Goal: Task Accomplishment & Management: Use online tool/utility

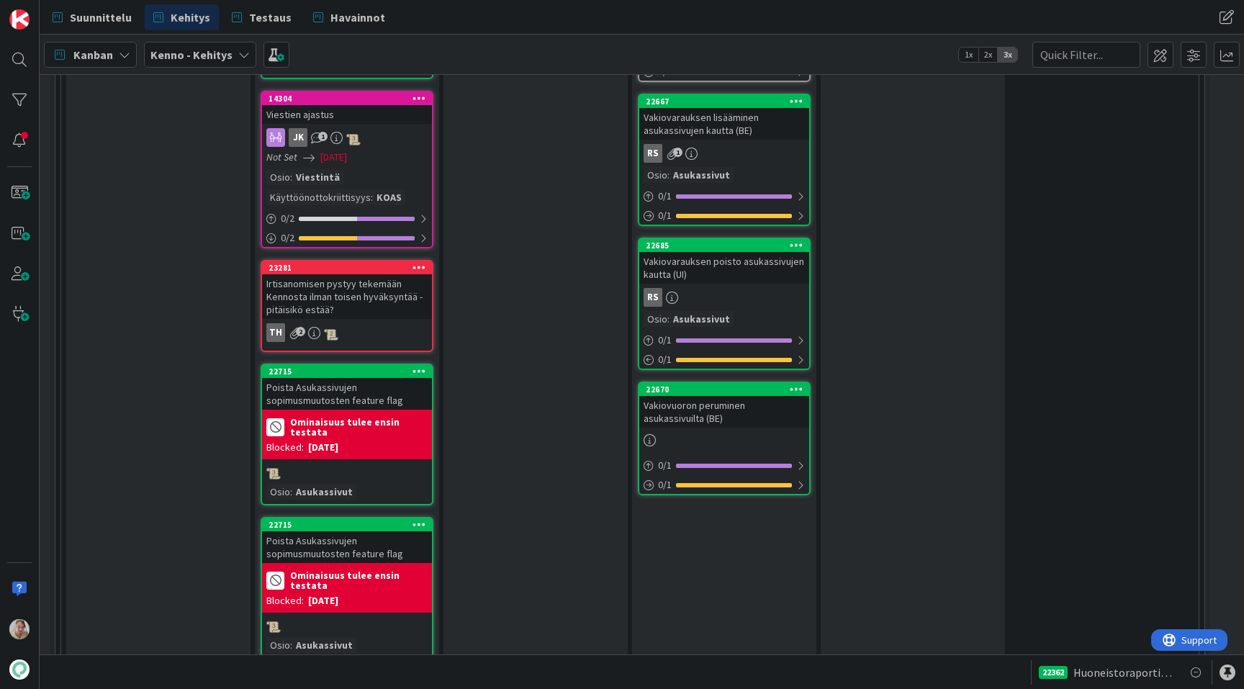
scroll to position [2665, 24]
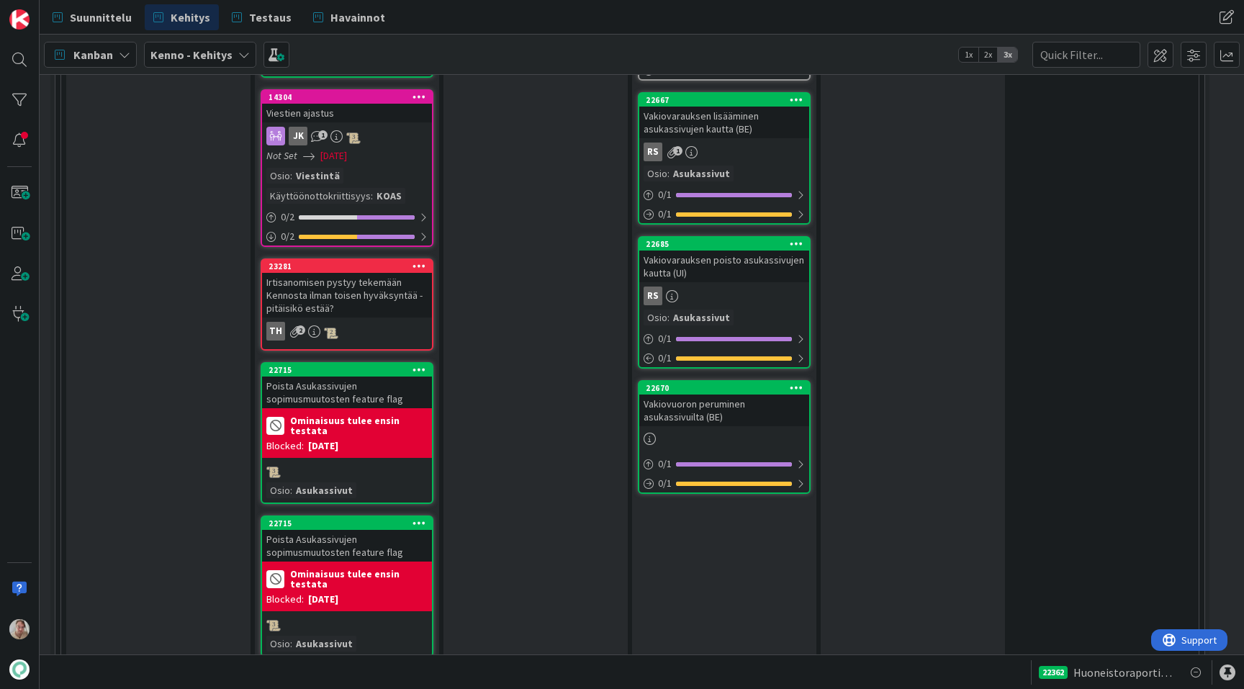
click at [693, 395] on div "Vakiovuoron peruminen asukassivuilta (BE)" at bounding box center [724, 411] width 170 height 32
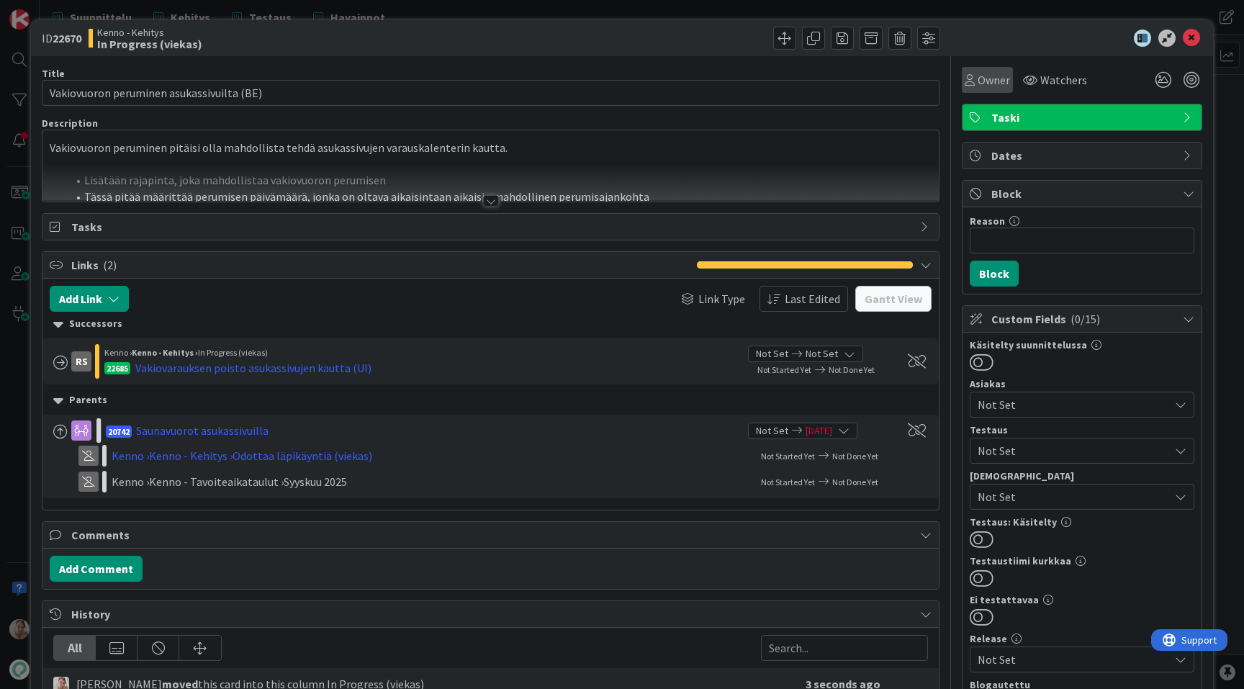
click at [992, 74] on span "Owner" at bounding box center [994, 79] width 32 height 17
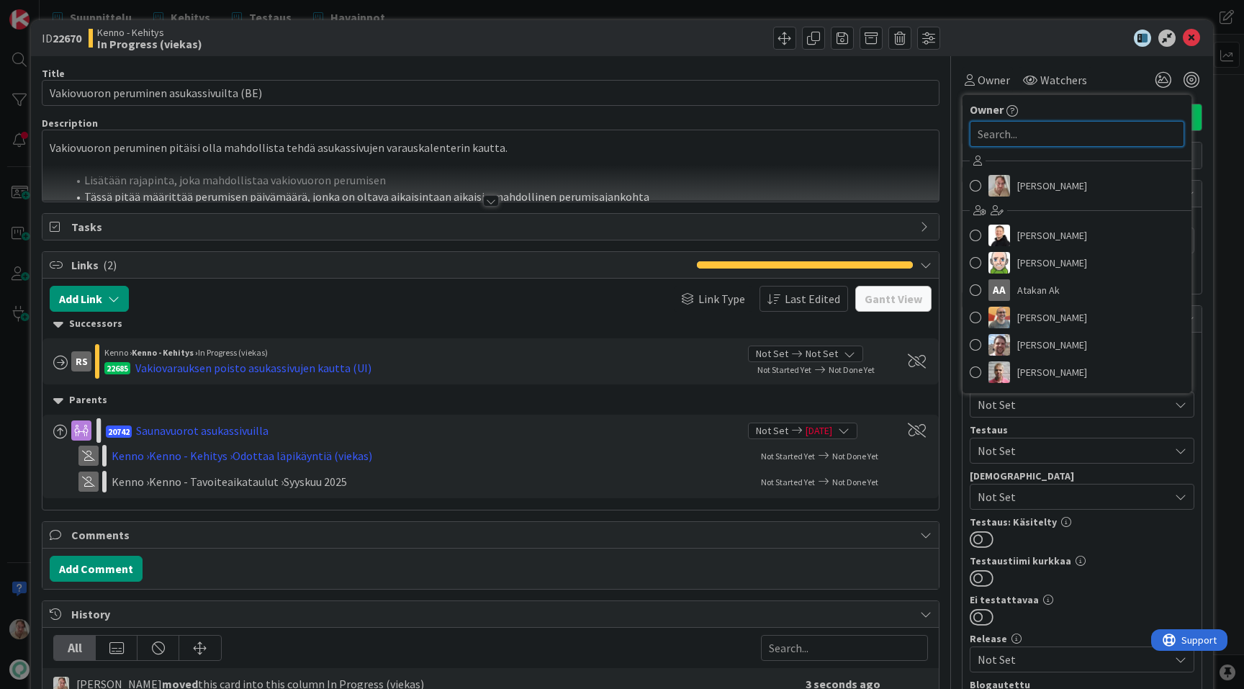
click at [1003, 129] on input "text" at bounding box center [1077, 134] width 215 height 26
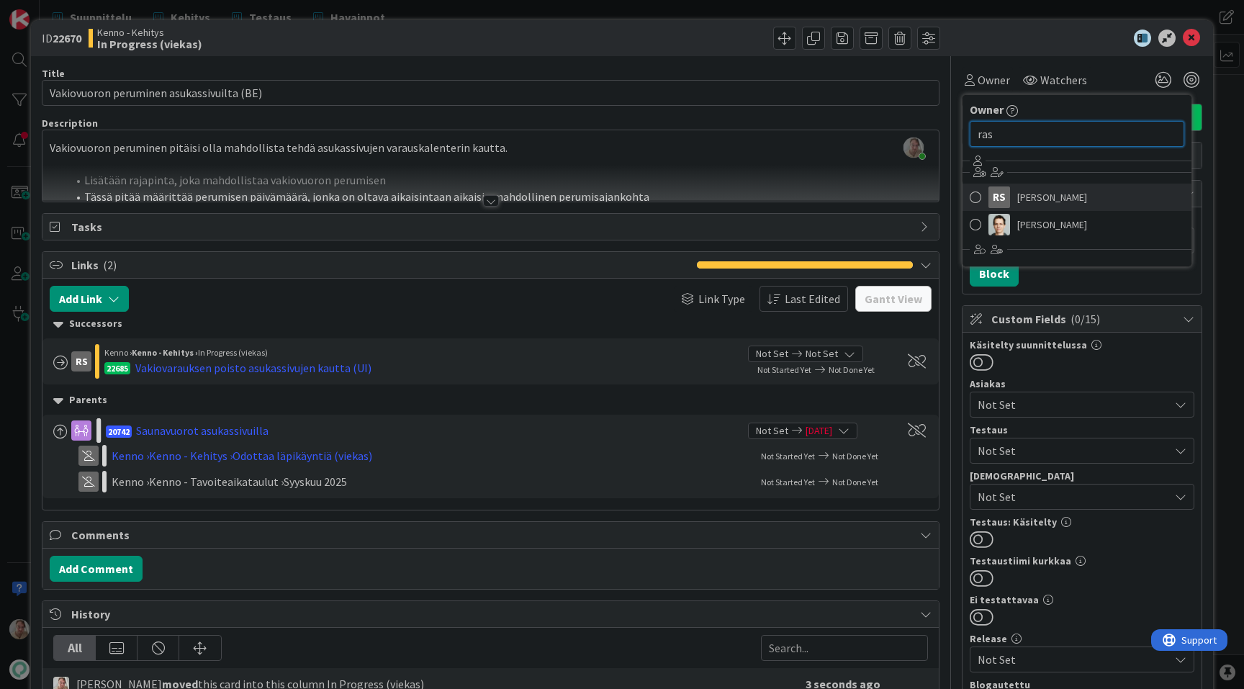
type input "ras"
click at [1028, 191] on span "Rasmus Säämänen" at bounding box center [1052, 198] width 70 height 22
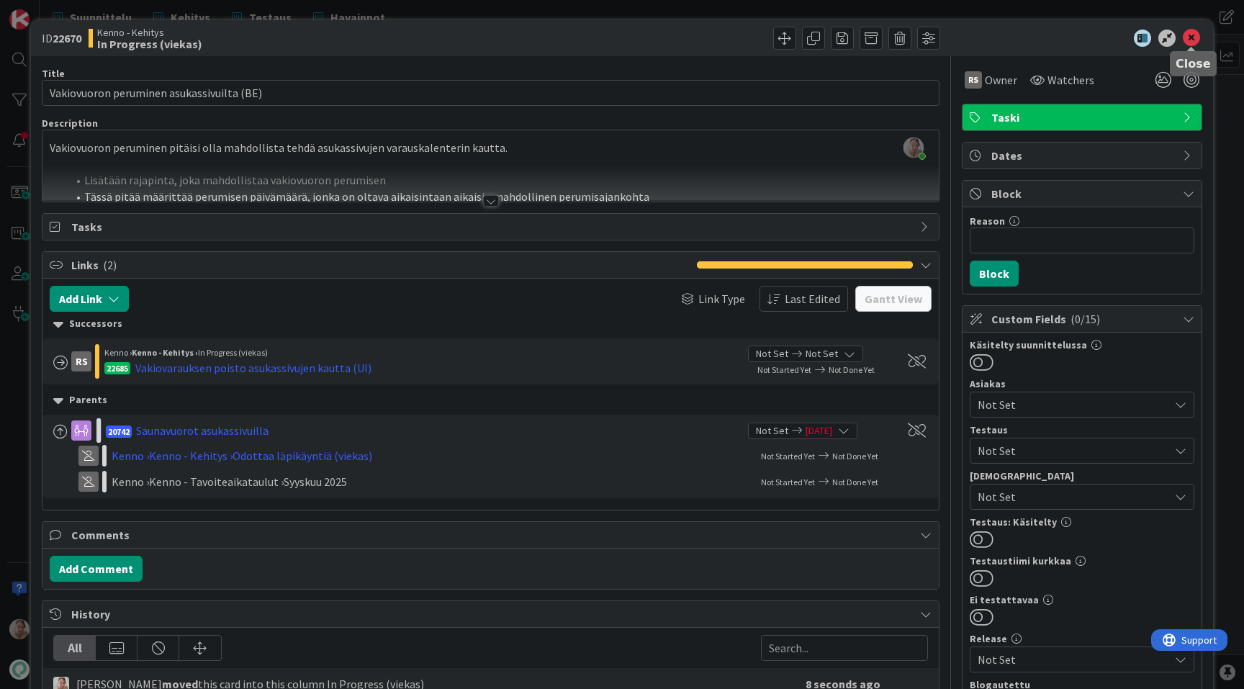
click at [1197, 41] on icon at bounding box center [1191, 38] width 17 height 17
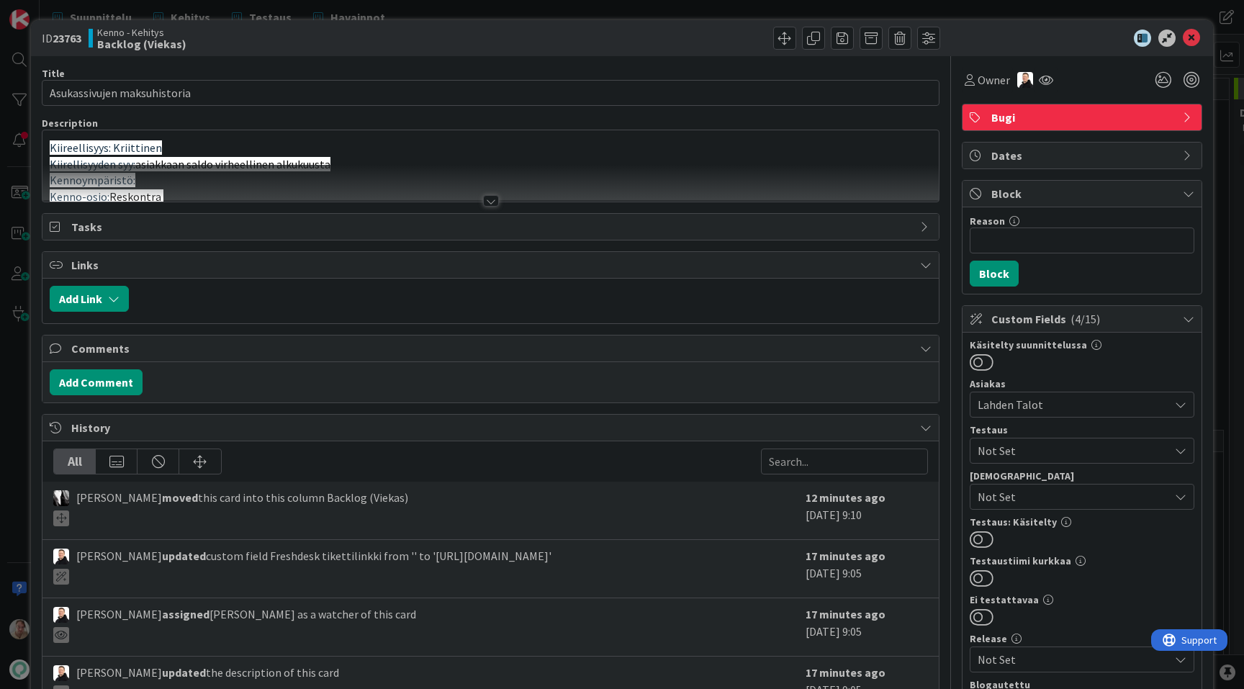
click at [652, 162] on p "Kiirellisyyden syy: asiakkaan saldo virheellinen alkukuusta" at bounding box center [491, 164] width 882 height 17
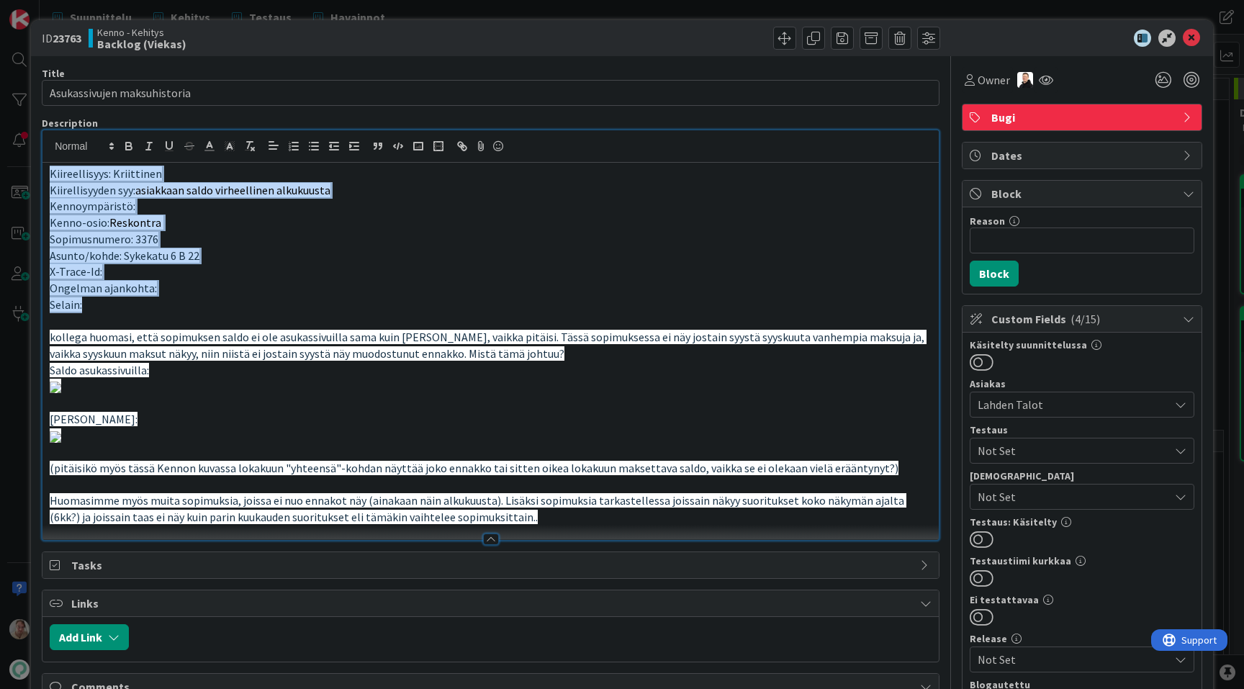
drag, startPoint x: 104, startPoint y: 305, endPoint x: 50, endPoint y: 174, distance: 141.7
click at [50, 173] on div "Kiireellisyys: Kriittinen Kiirellisyyden syy: asiakkaan saldo virheellinen alku…" at bounding box center [490, 351] width 896 height 377
click at [251, 148] on icon "button" at bounding box center [249, 146] width 13 height 13
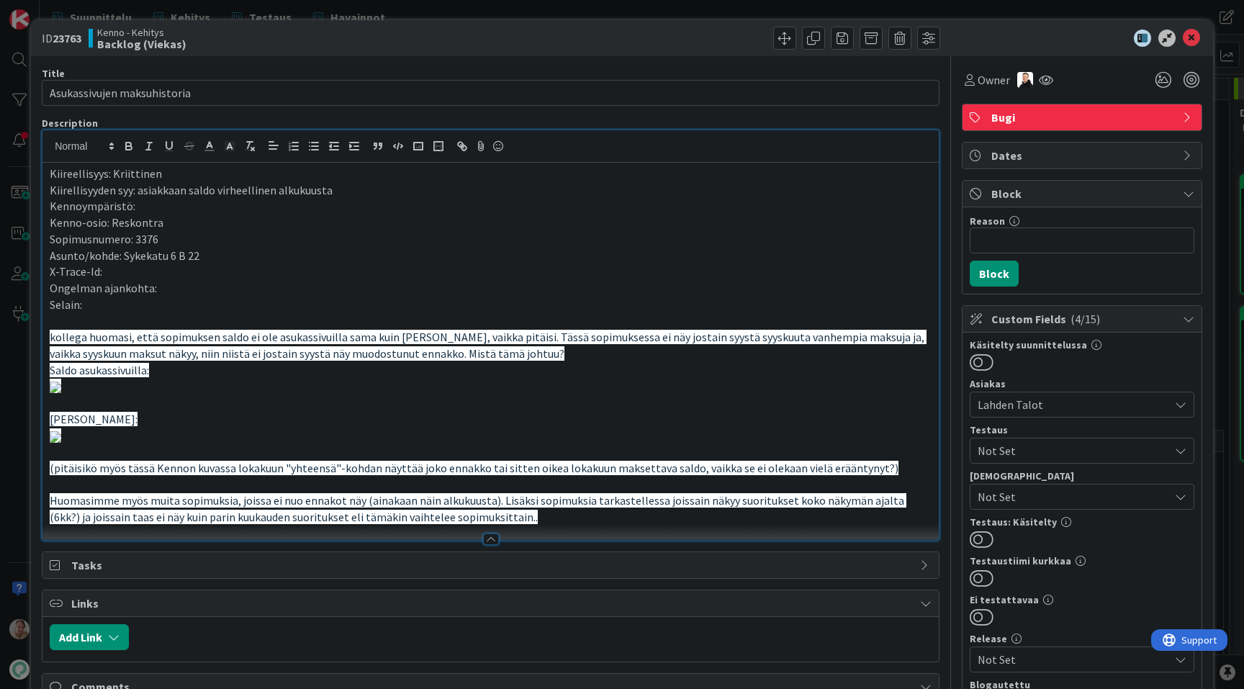
click at [275, 257] on p "Asunto/kohde: Sykekatu 6 B 22" at bounding box center [491, 256] width 882 height 17
drag, startPoint x: 181, startPoint y: 371, endPoint x: 49, endPoint y: 341, distance: 135.0
click at [49, 341] on div "Kiireellisyys: Kriittinen Kiirellisyyden syy: asiakkaan saldo virheellinen alku…" at bounding box center [490, 351] width 896 height 377
click at [253, 146] on icon "button" at bounding box center [249, 146] width 13 height 13
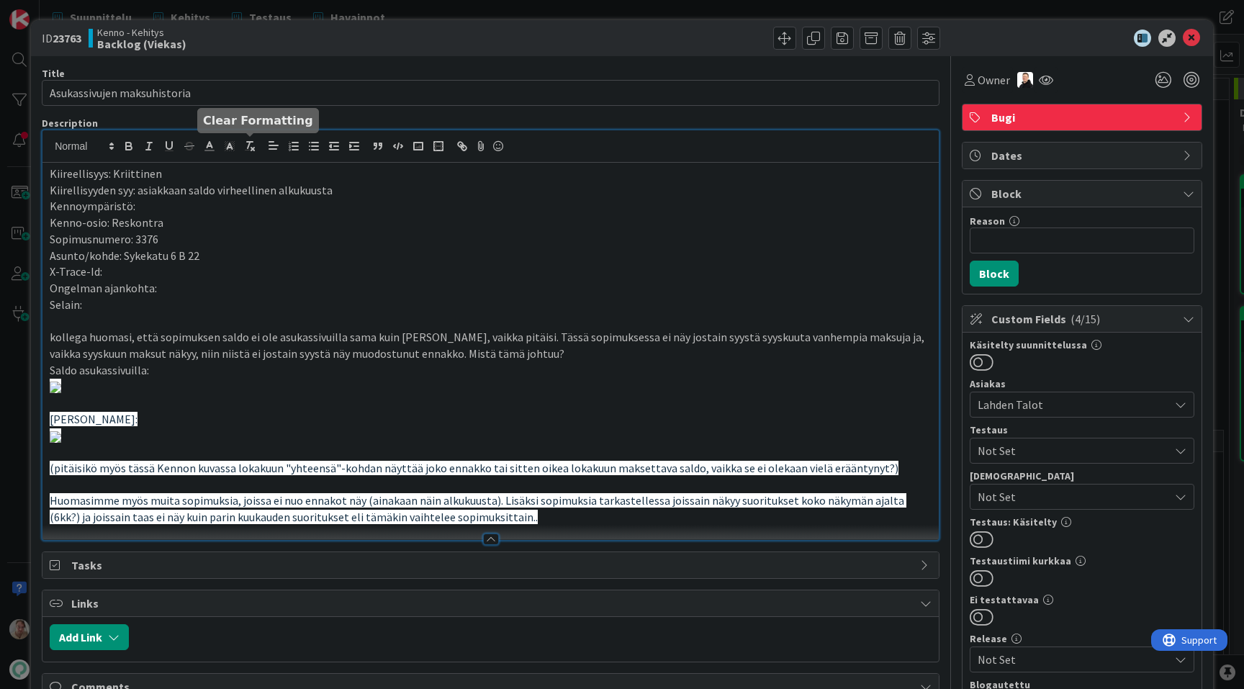
click at [259, 263] on p "Asunto/kohde: Sykekatu 6 B 22" at bounding box center [491, 256] width 882 height 17
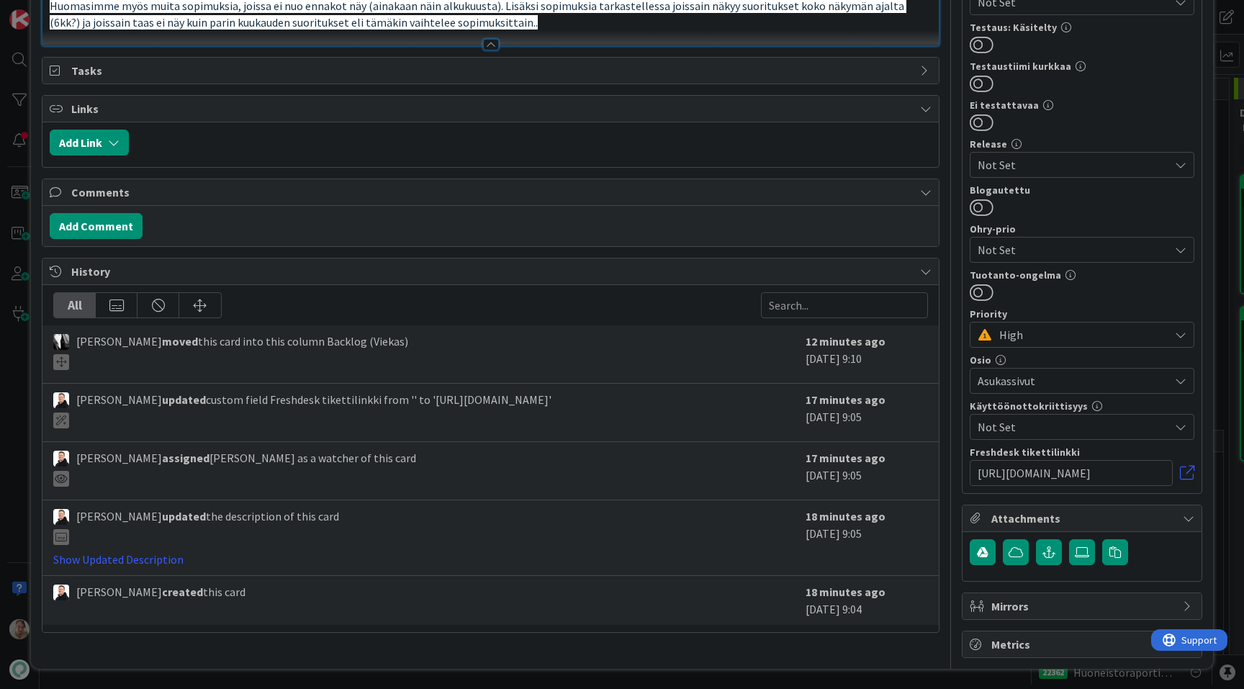
scroll to position [1383, 0]
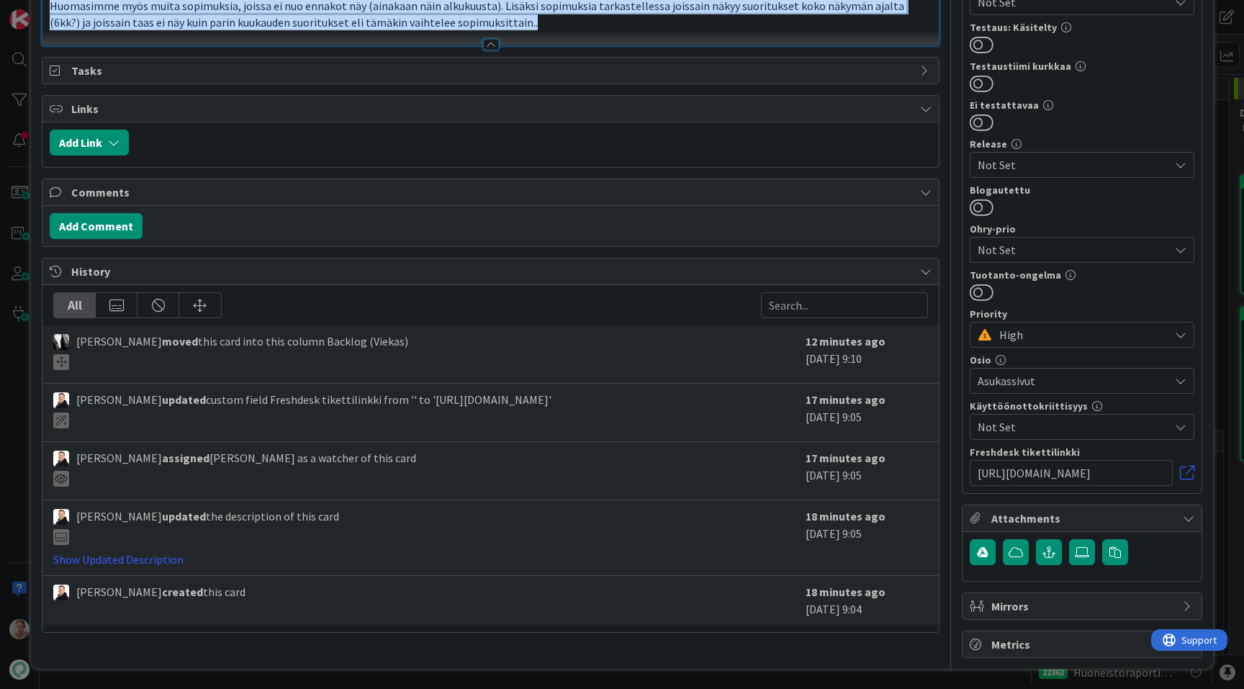
drag, startPoint x: 500, startPoint y: 352, endPoint x: 38, endPoint y: 307, distance: 464.5
click at [38, 307] on div "ID 23763 Kenno - Kehitys Backlog (Viekas) Title 28 / 128 Asukassivujen maksuhis…" at bounding box center [622, 96] width 1182 height 1143
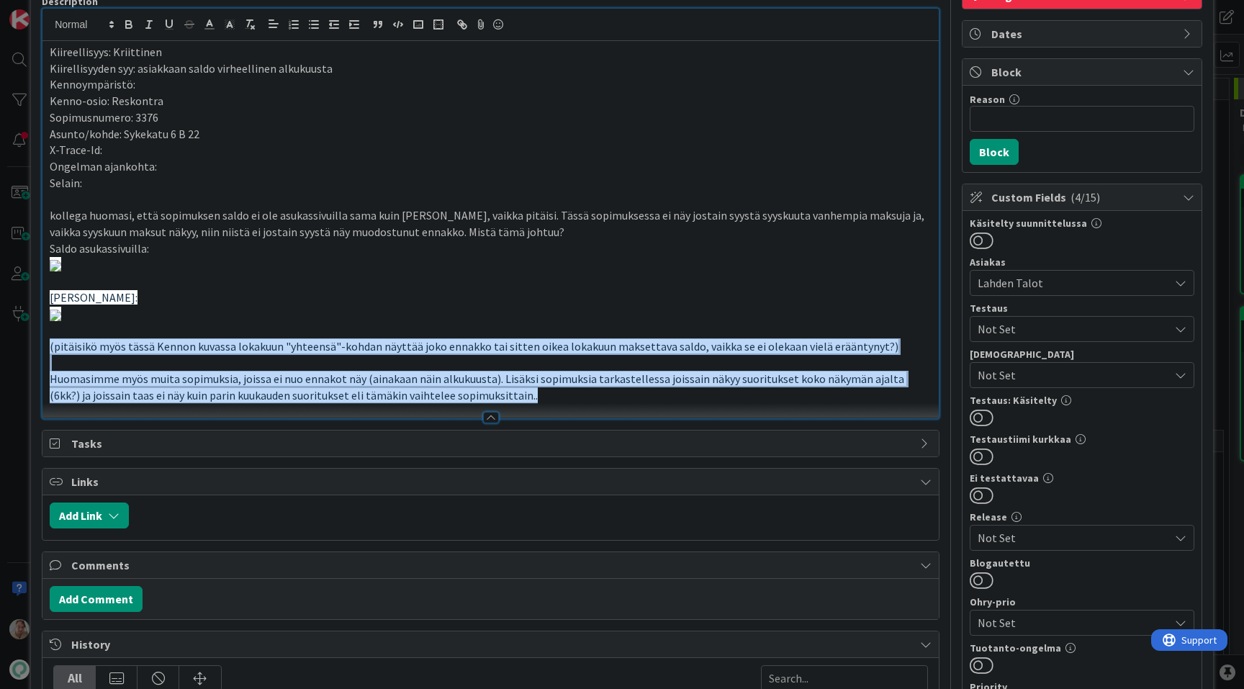
scroll to position [0, 0]
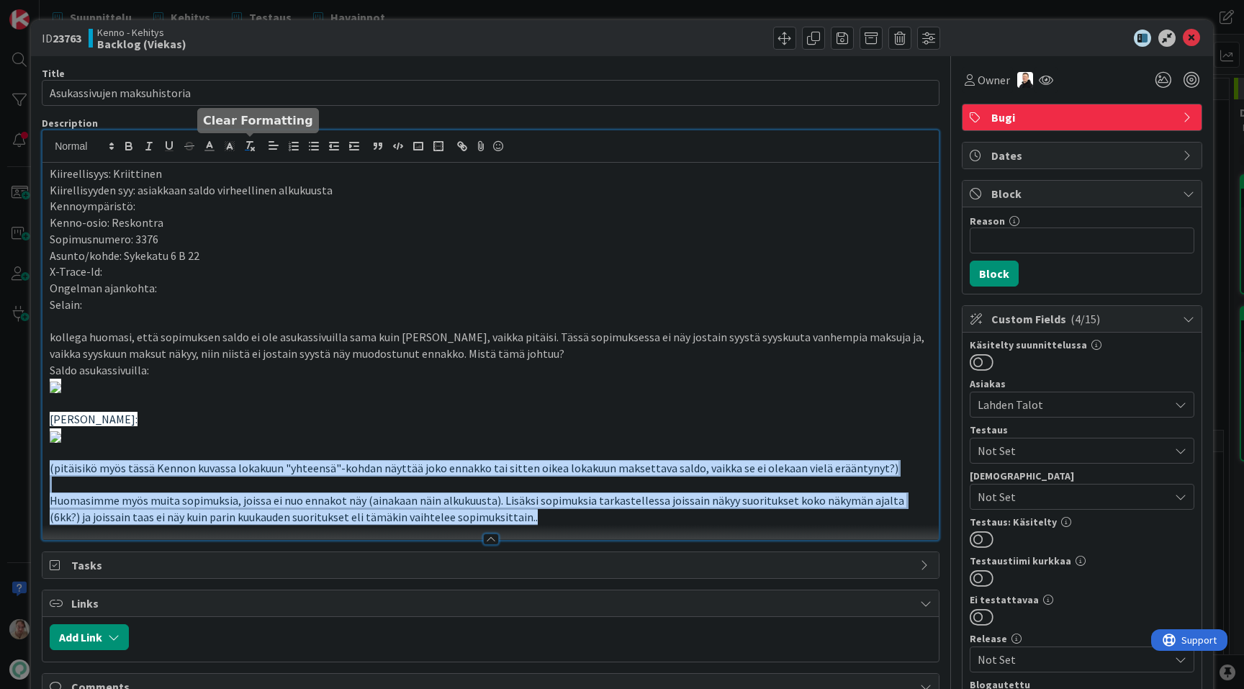
click at [248, 148] on line "button" at bounding box center [249, 145] width 2 height 6
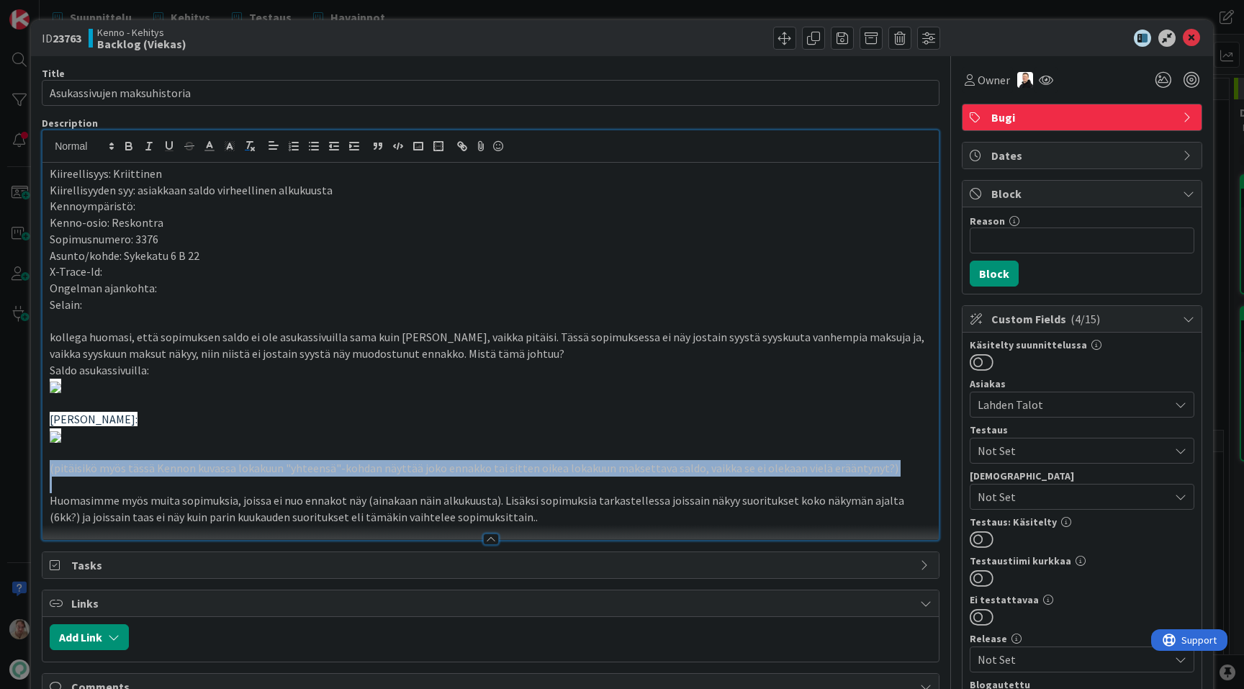
scroll to position [1051, 0]
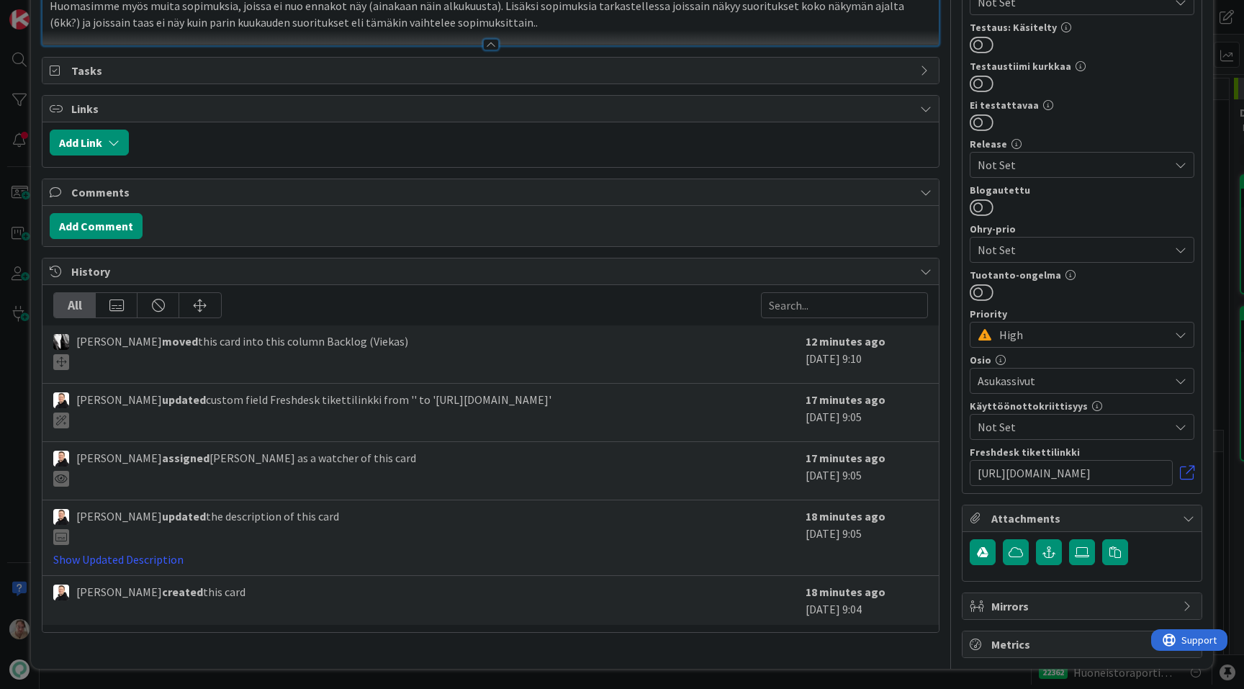
drag, startPoint x: 163, startPoint y: 508, endPoint x: 48, endPoint y: 511, distance: 114.5
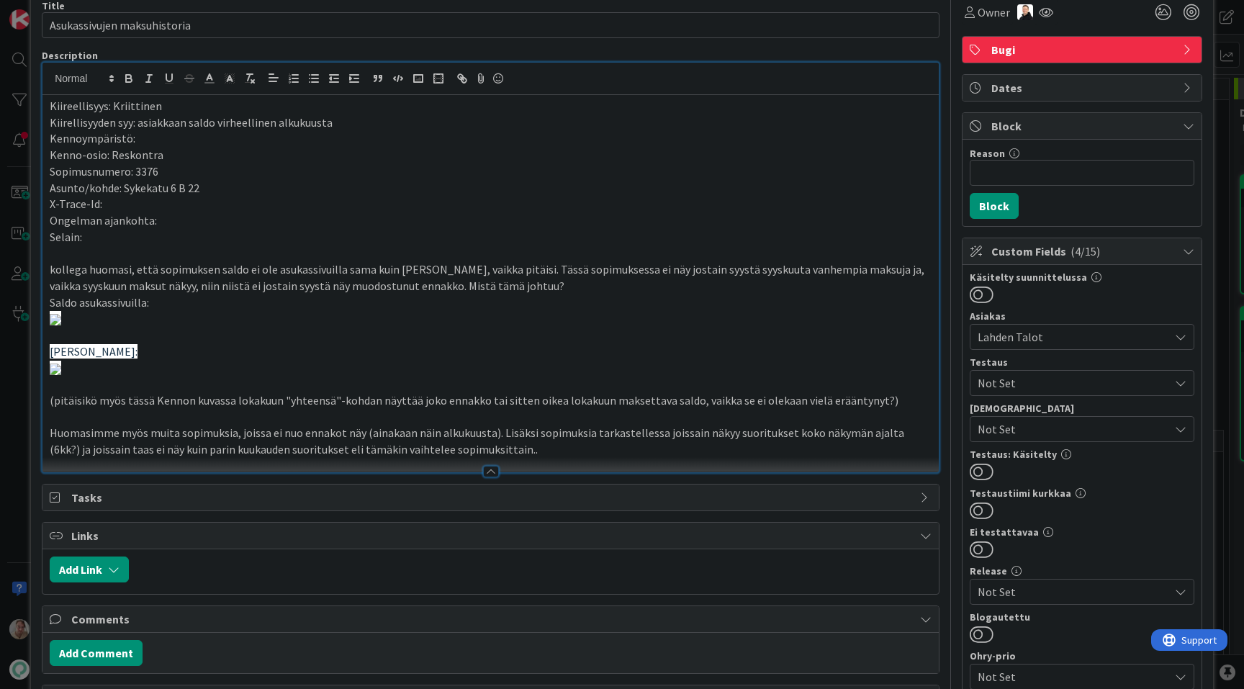
scroll to position [0, 0]
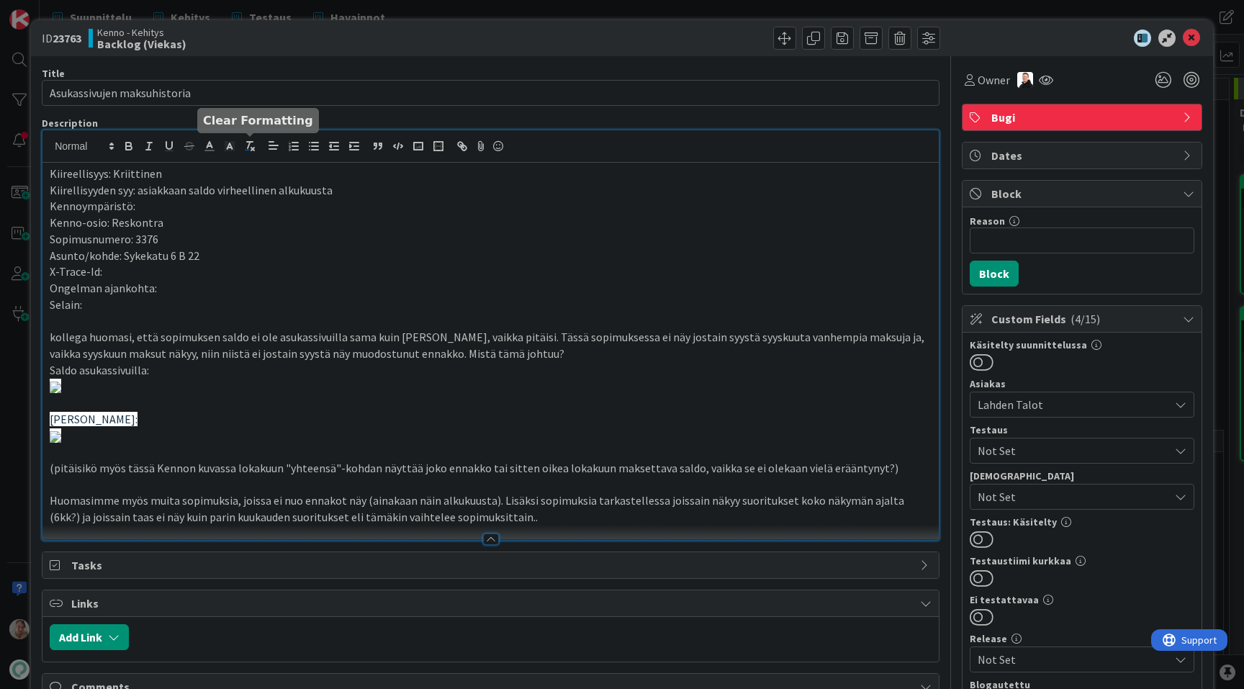
click at [253, 144] on icon "button" at bounding box center [249, 146] width 13 height 13
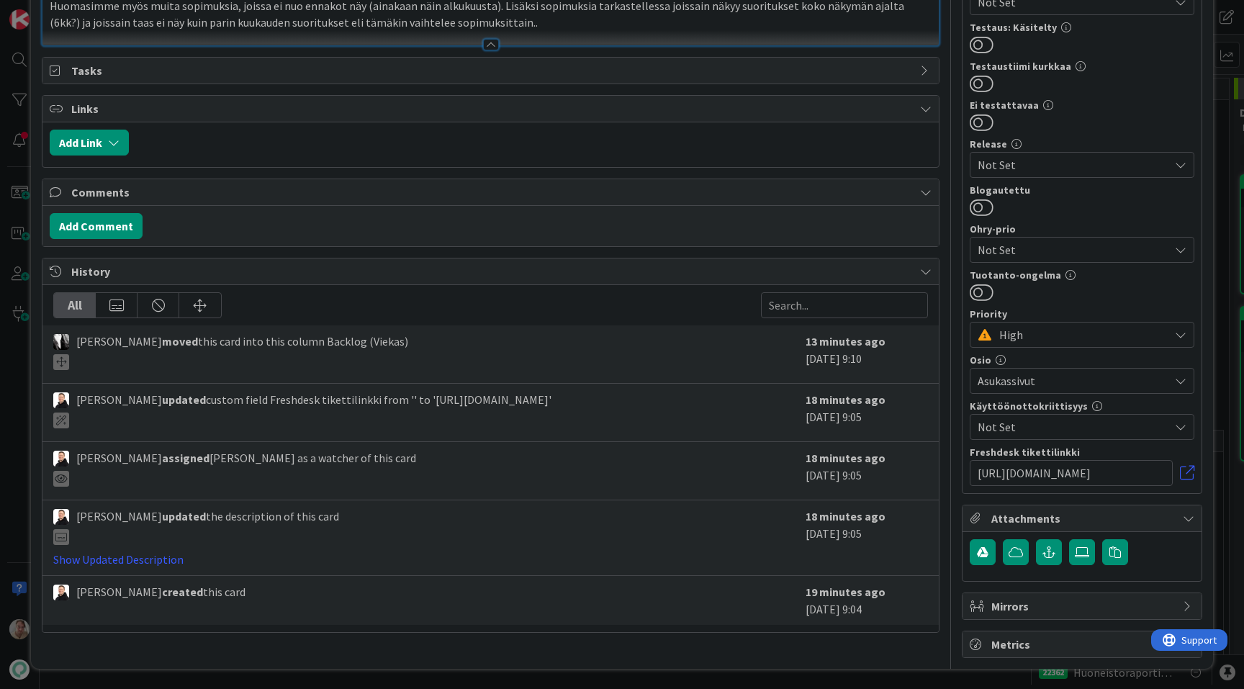
scroll to position [650, 0]
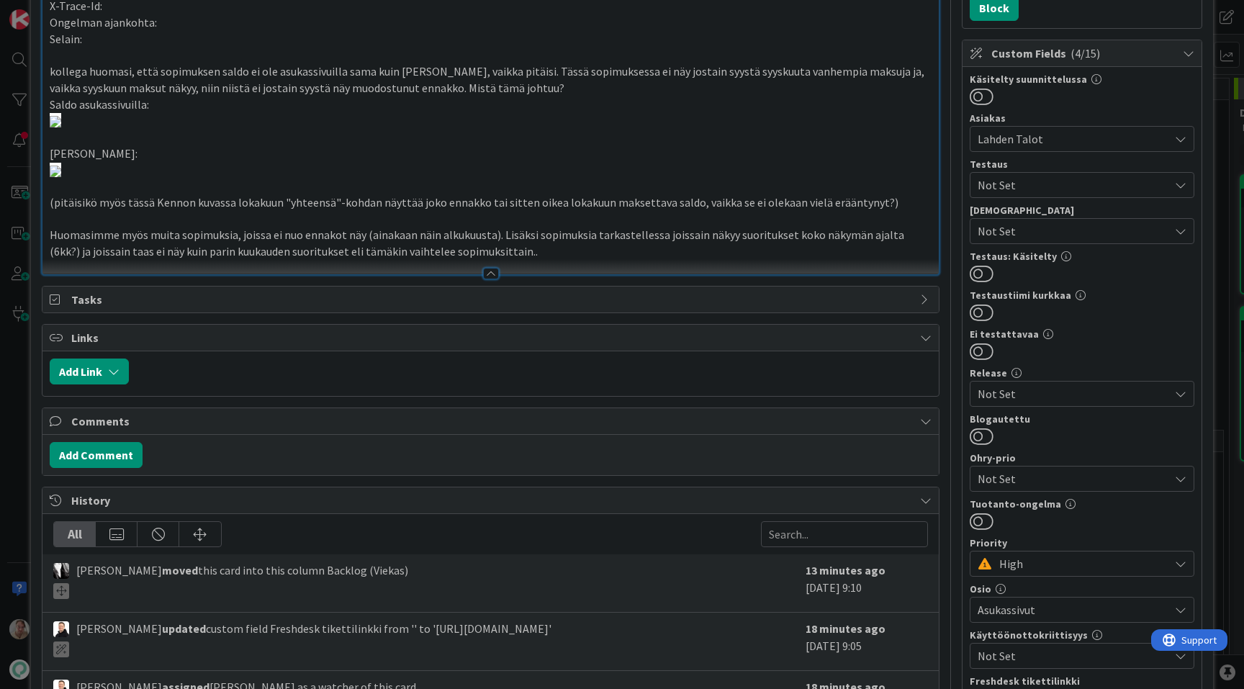
scroll to position [0, 0]
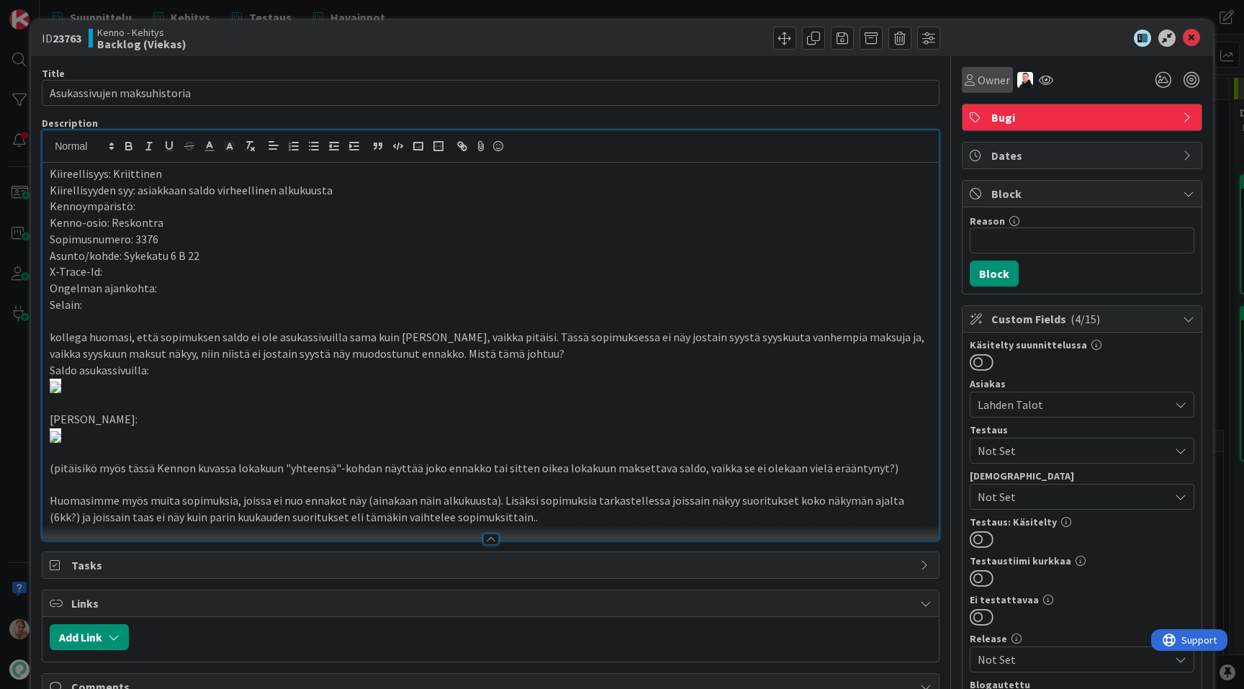
click at [981, 73] on span "Owner" at bounding box center [994, 79] width 32 height 17
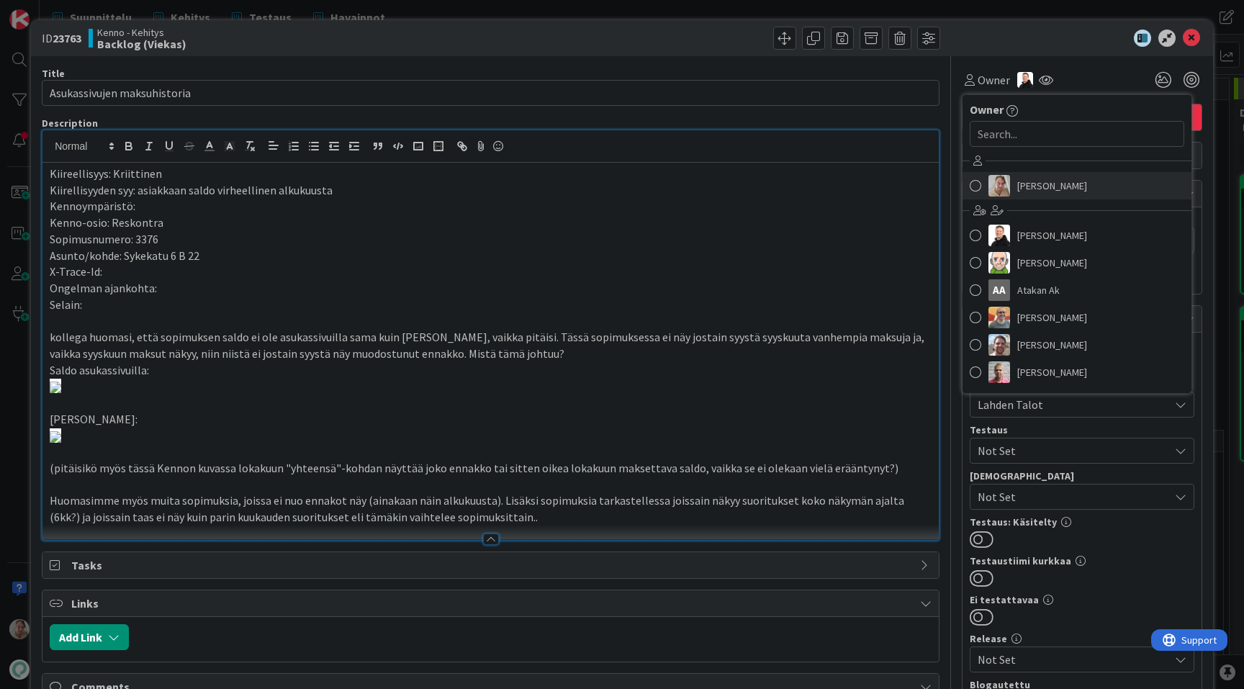
click at [1012, 190] on link "[PERSON_NAME]" at bounding box center [1077, 185] width 229 height 27
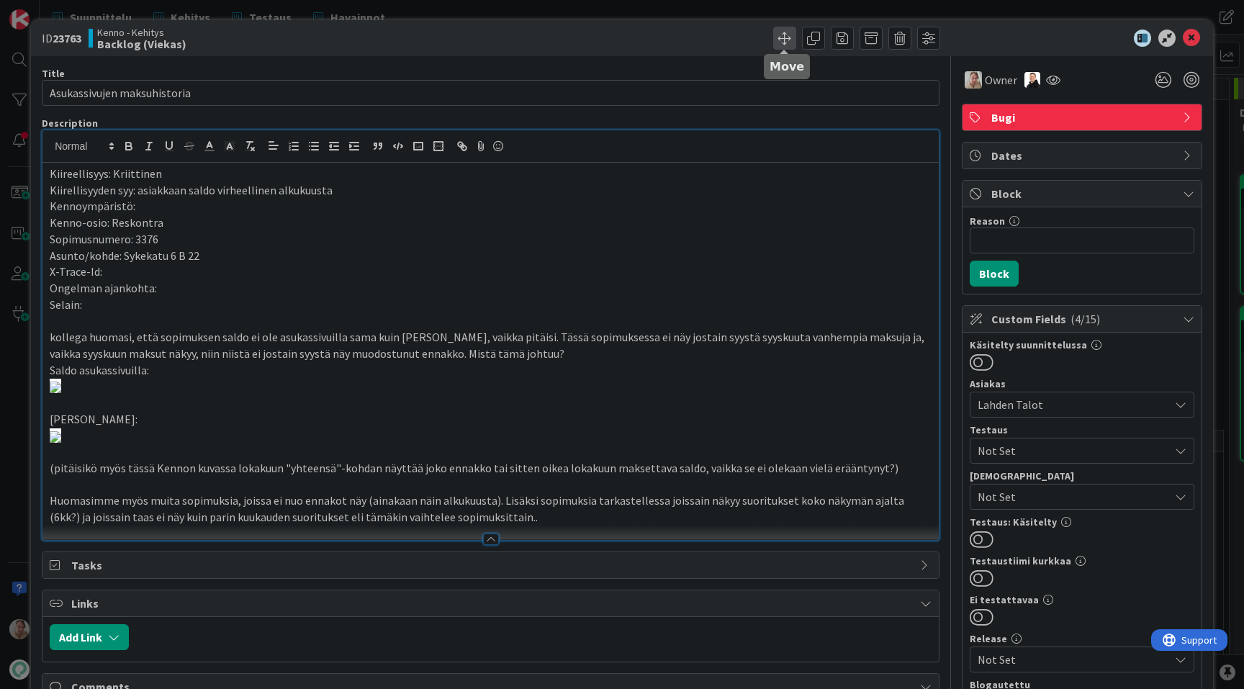
click at [786, 37] on span at bounding box center [784, 38] width 23 height 23
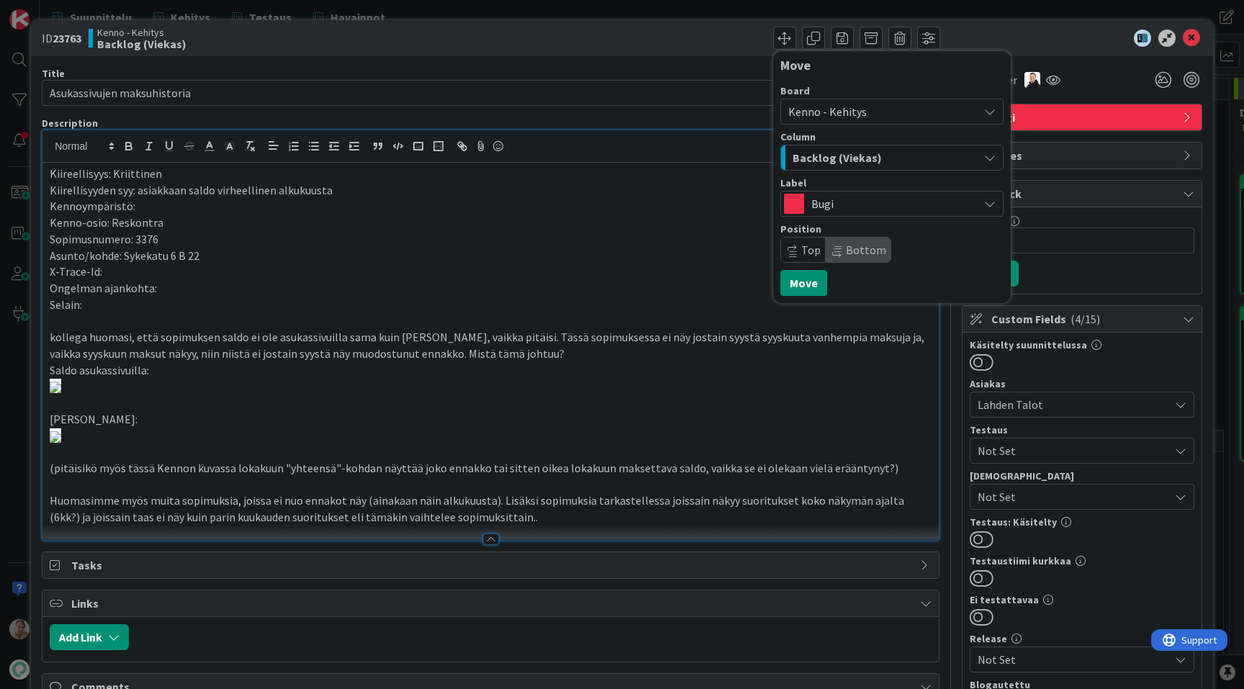
click at [860, 160] on span "Backlog (Viekas)" at bounding box center [837, 157] width 89 height 19
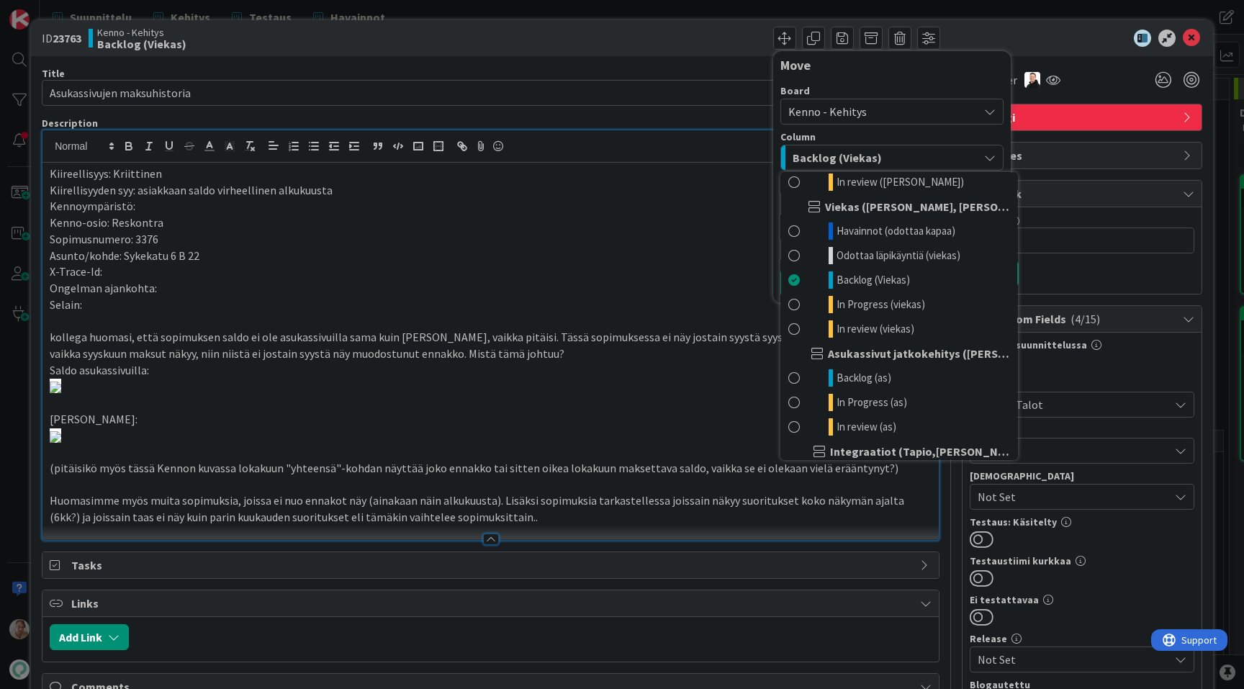
scroll to position [793, 0]
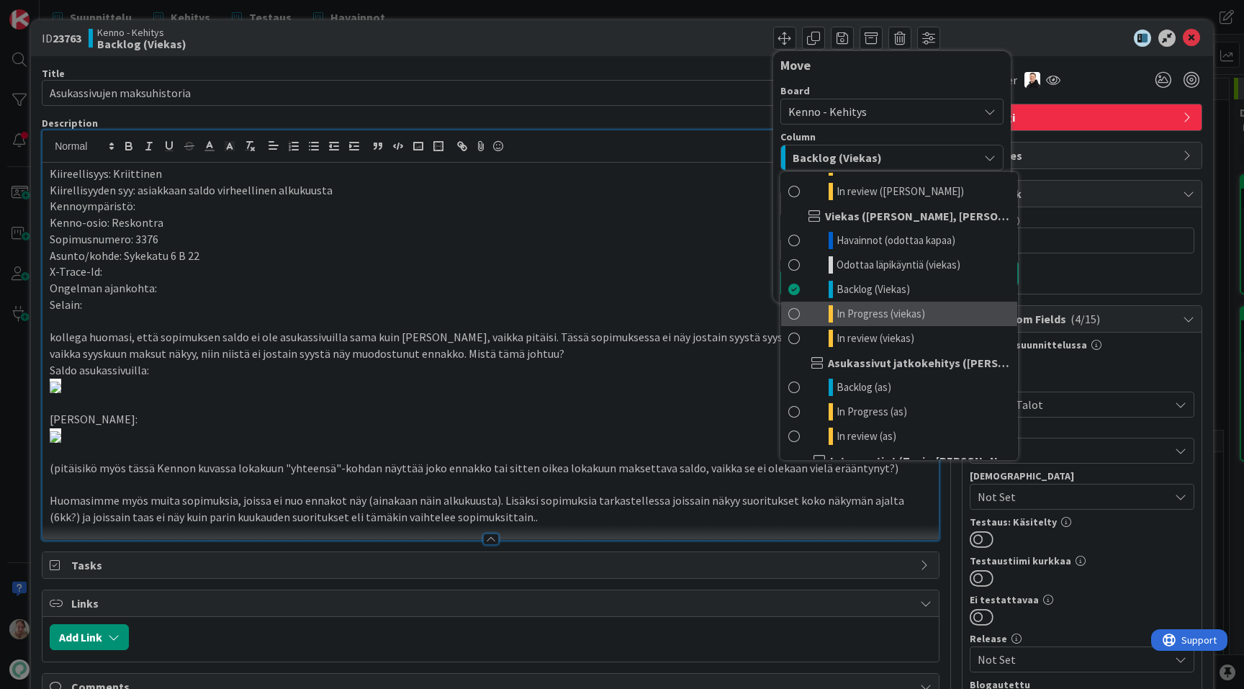
click at [889, 317] on span "In Progress (viekas)" at bounding box center [881, 313] width 89 height 17
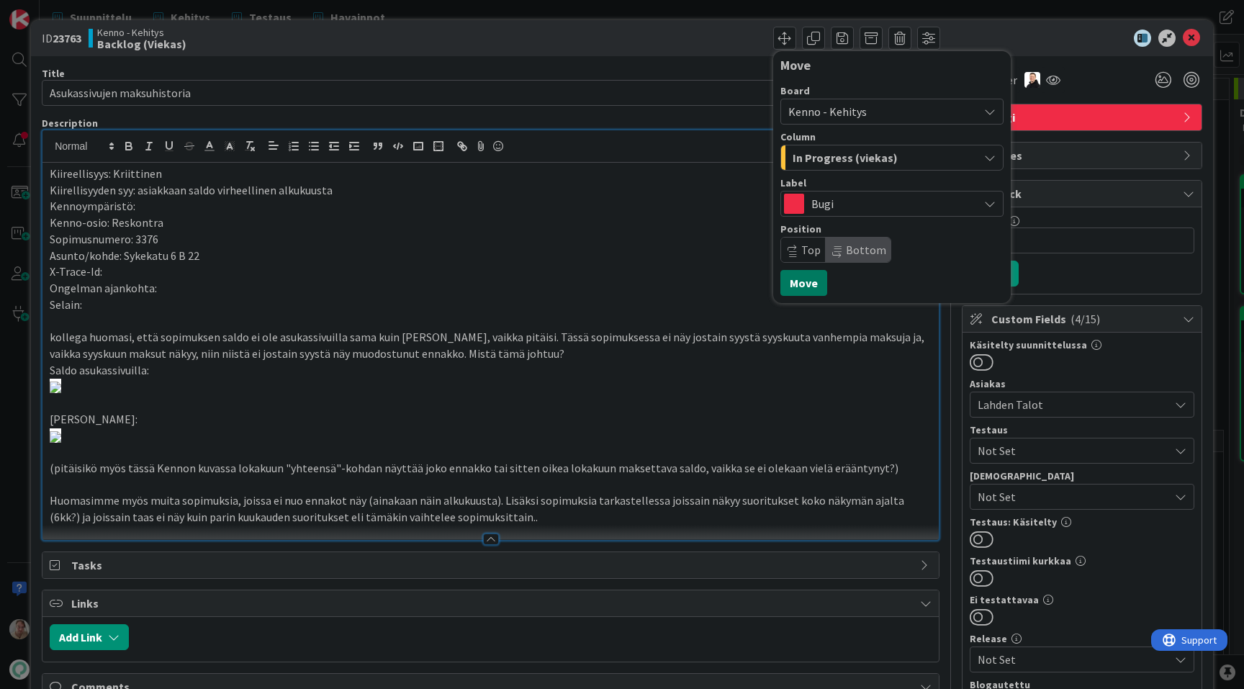
click at [822, 282] on button "Move" at bounding box center [804, 283] width 47 height 26
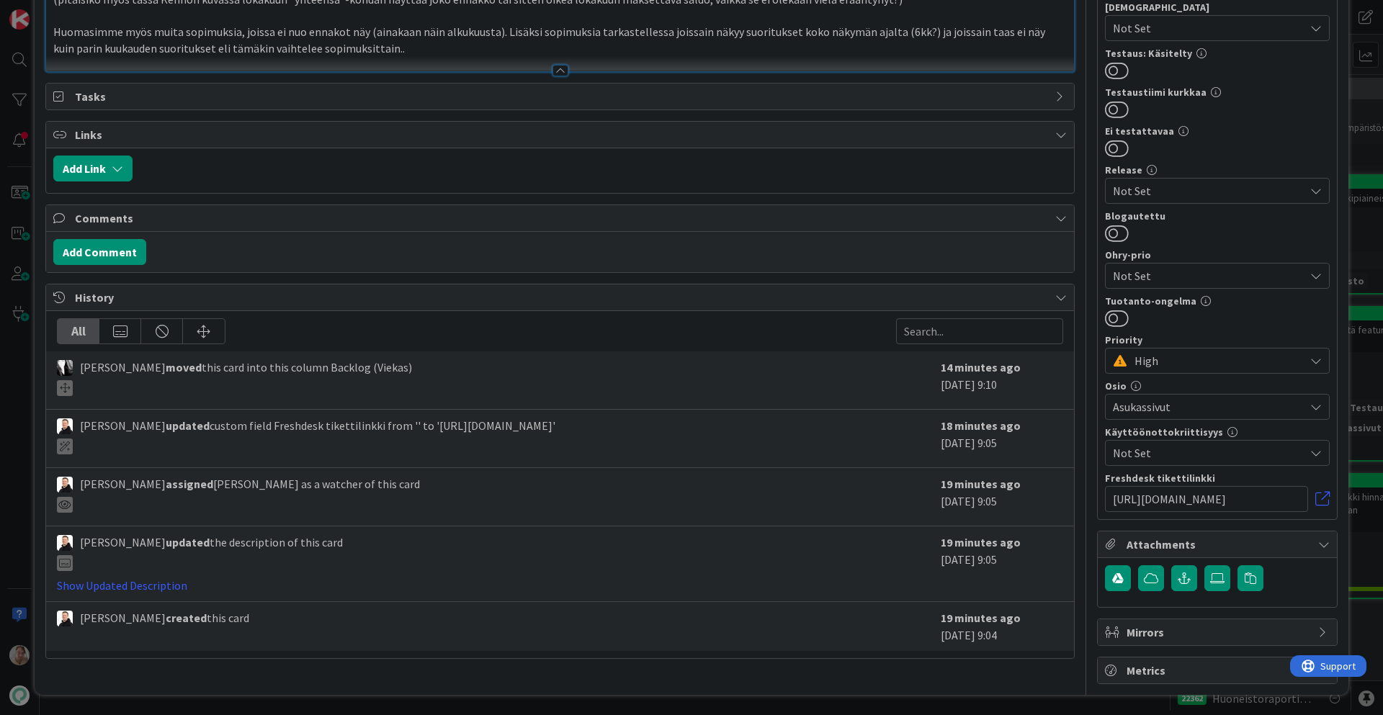
scroll to position [1252, 0]
type input "Asukassivujen maksuhistoria"
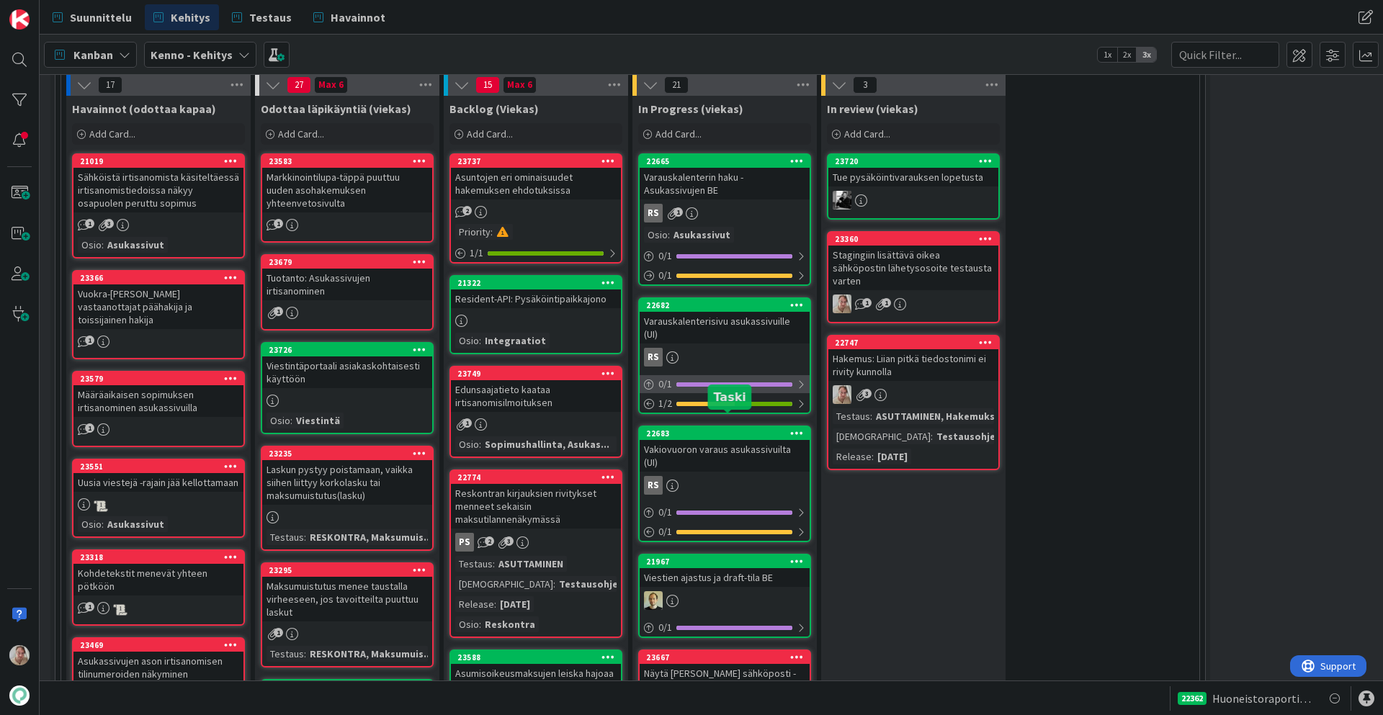
scroll to position [408, 24]
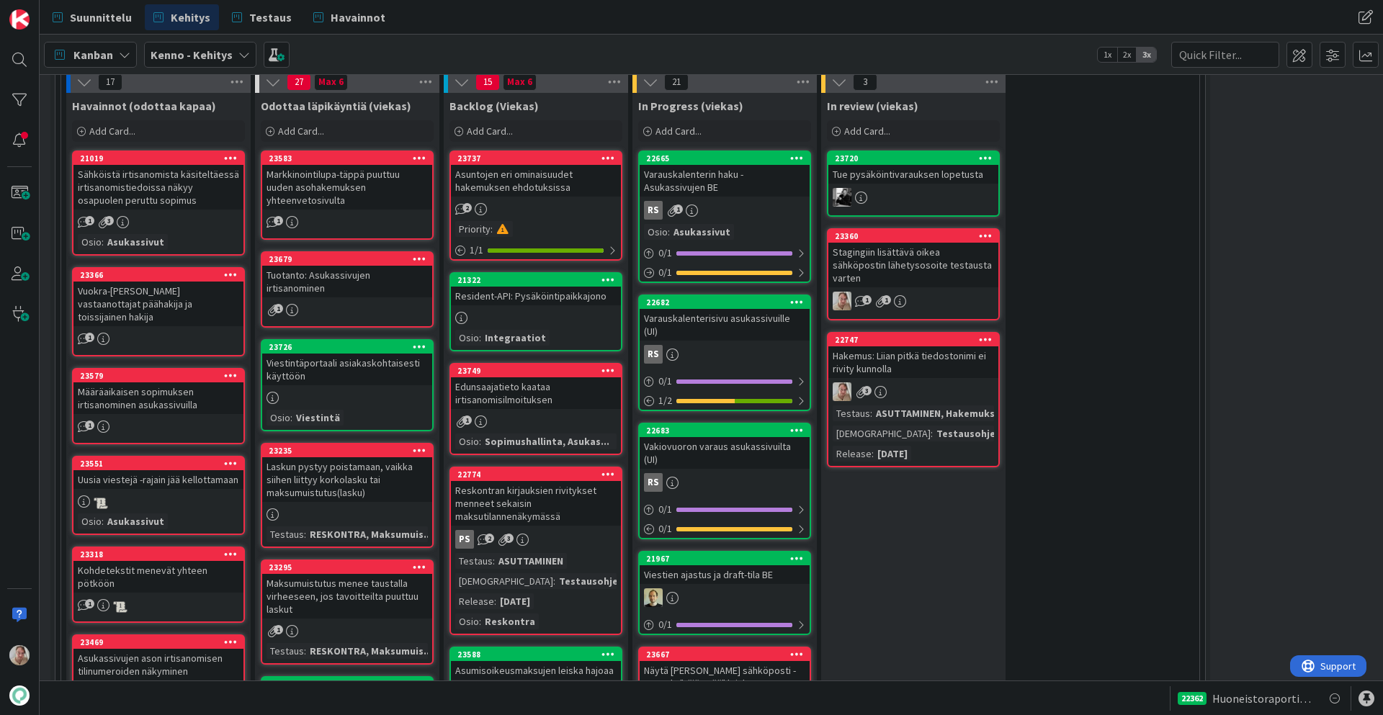
click at [569, 201] on div "2" at bounding box center [536, 209] width 170 height 16
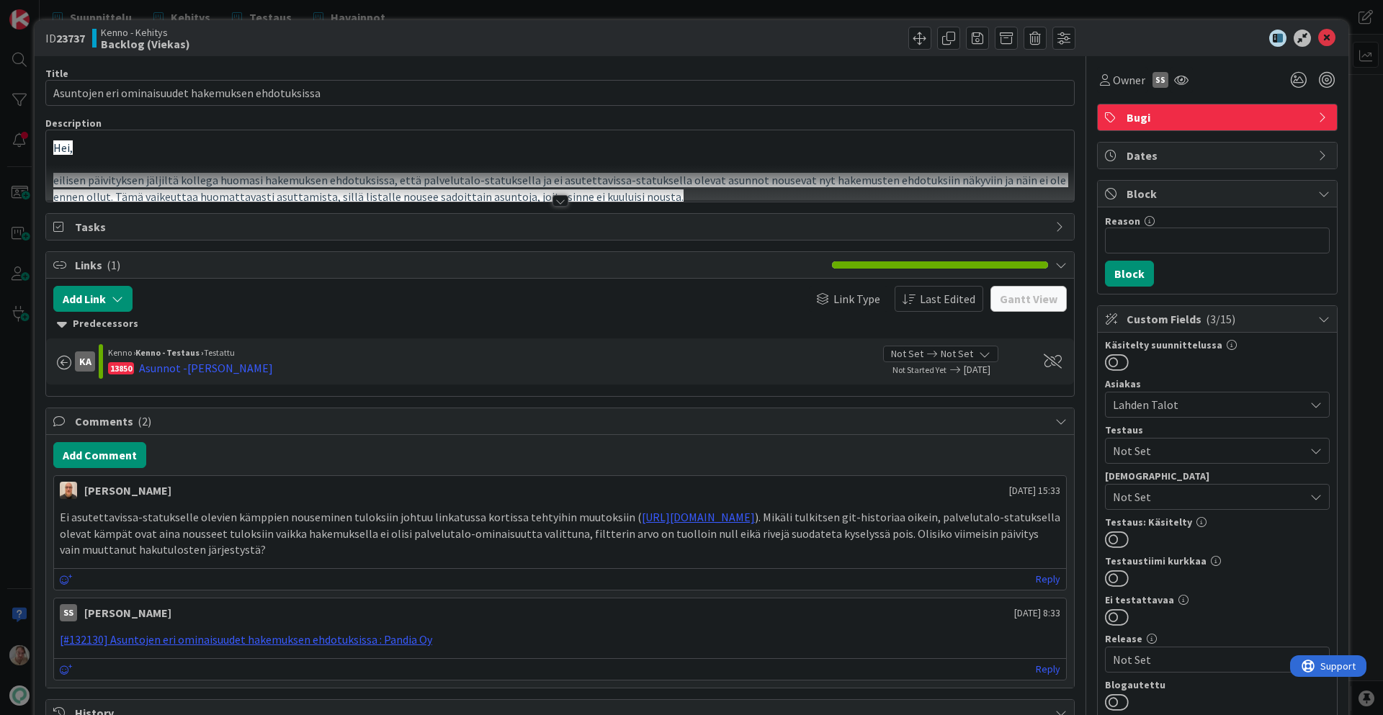
click at [544, 172] on div at bounding box center [560, 183] width 1028 height 37
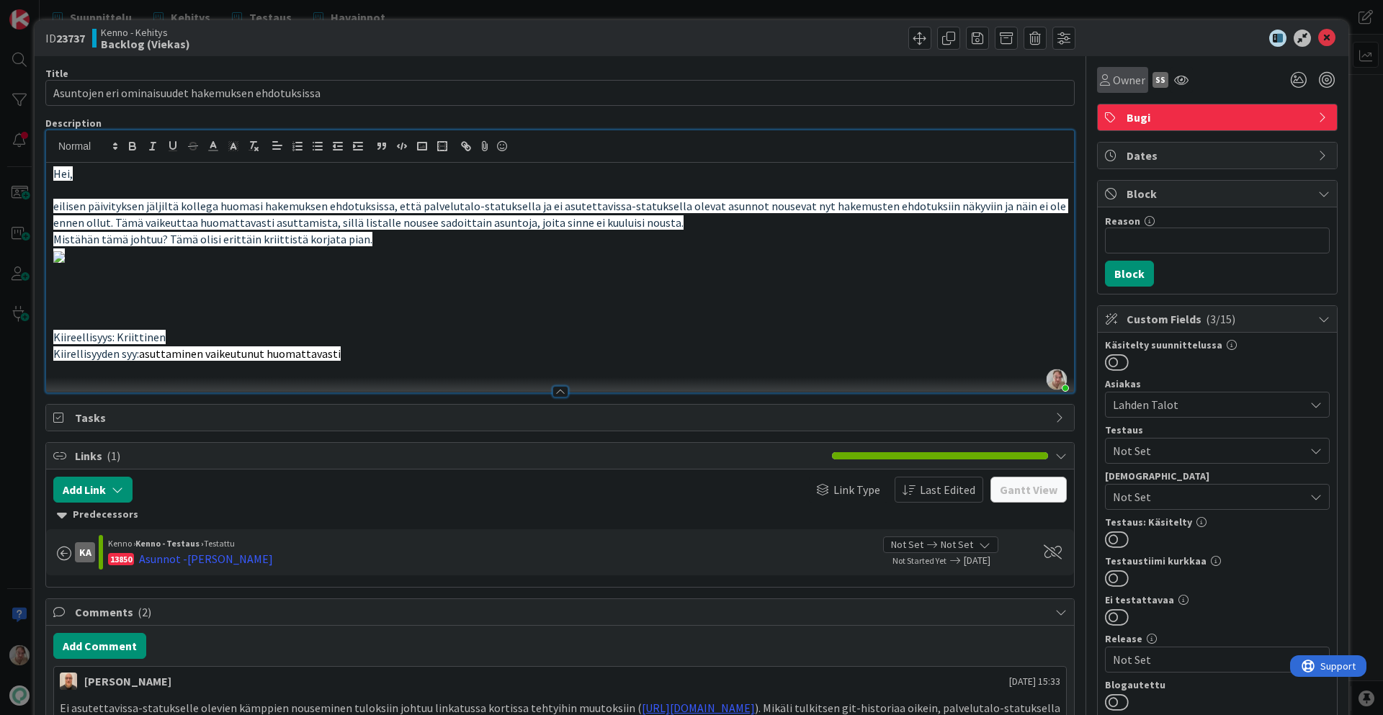
click at [1105, 89] on div "Owner" at bounding box center [1122, 80] width 51 height 26
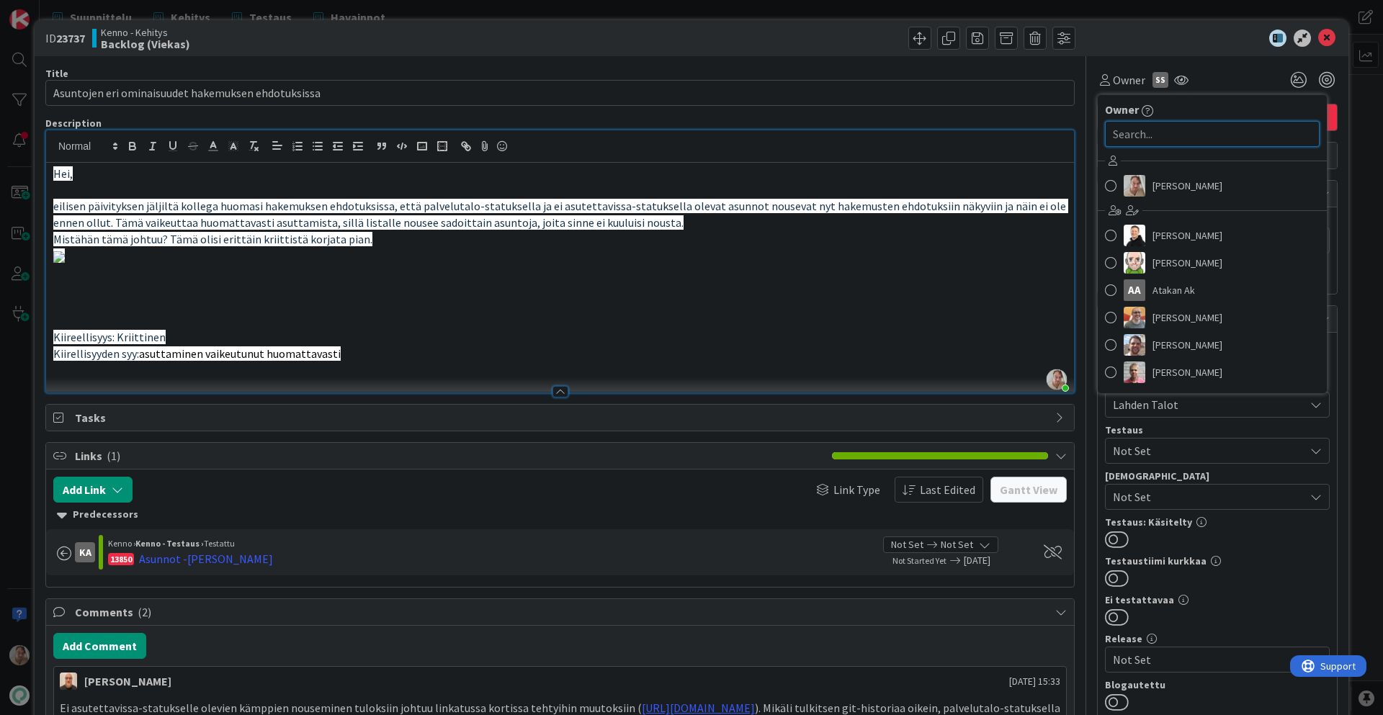
click at [1145, 138] on input "text" at bounding box center [1212, 134] width 215 height 26
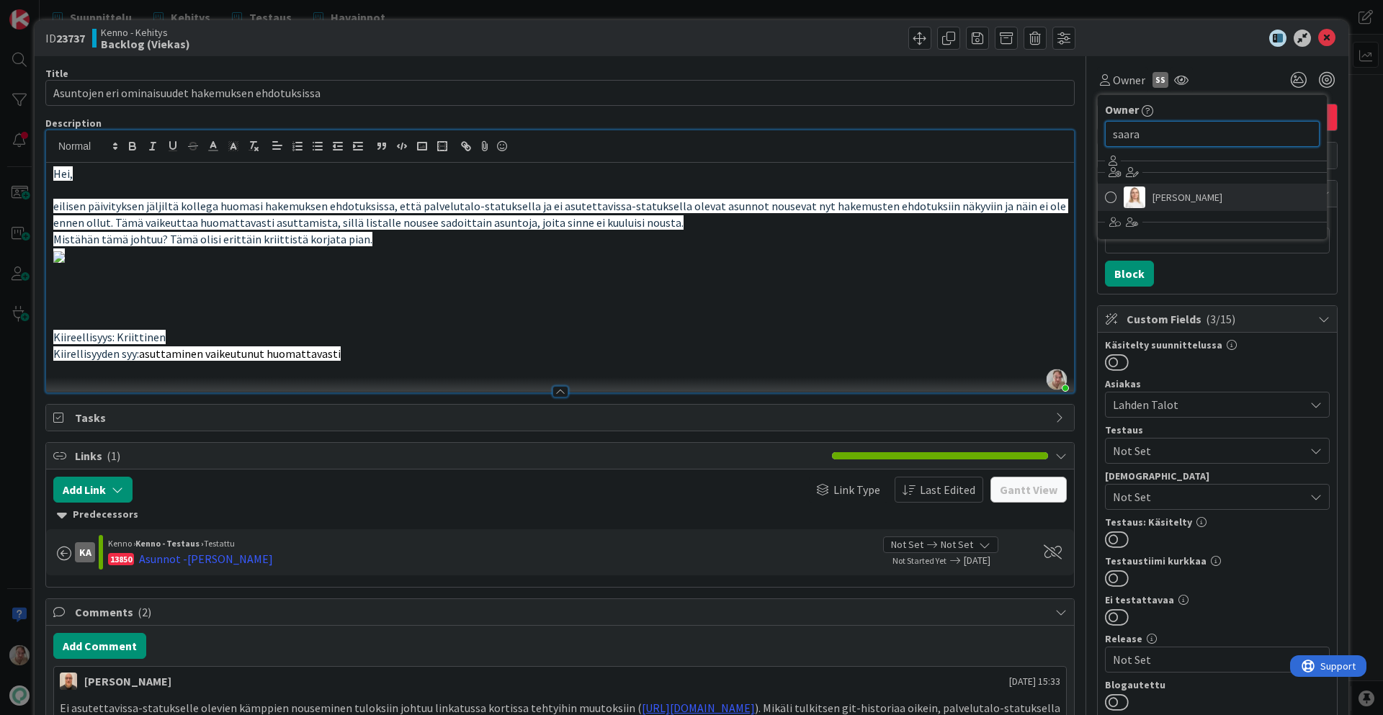
type input "saara"
click at [1156, 193] on span "Saara Lehtinen" at bounding box center [1187, 198] width 70 height 22
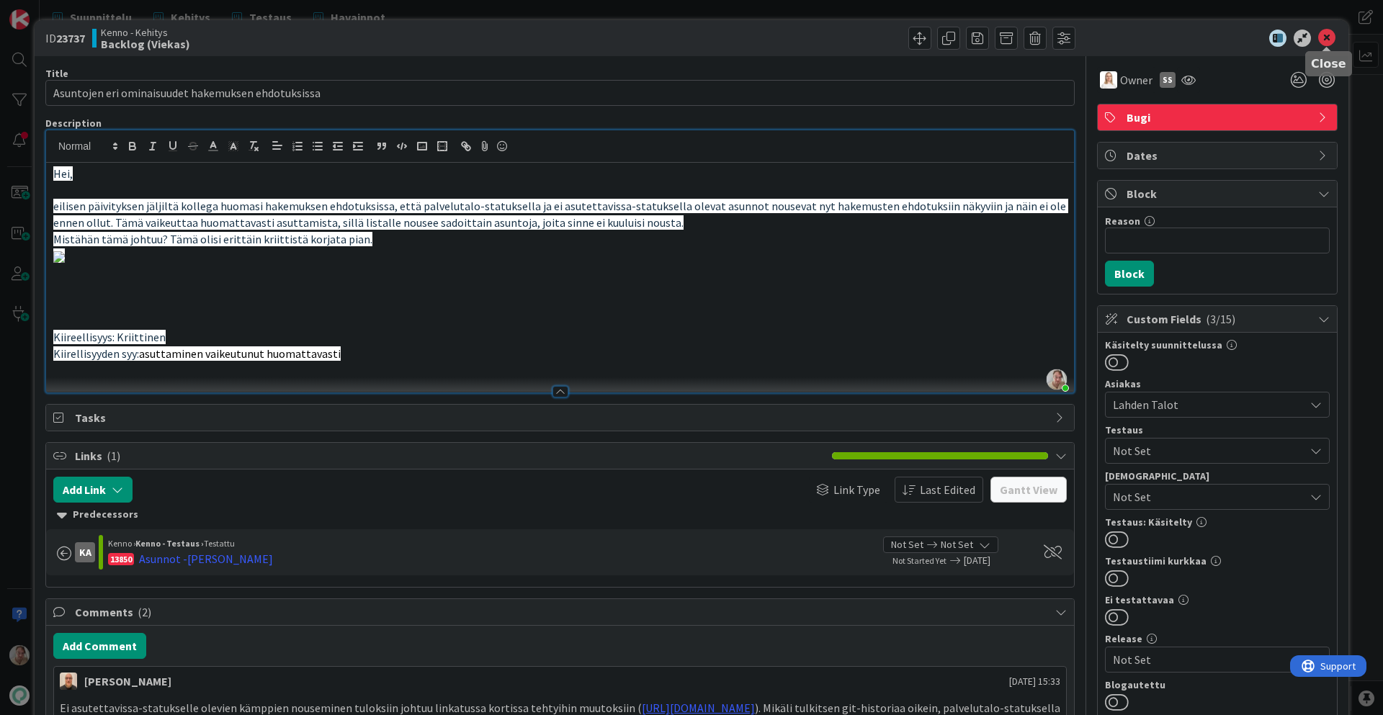
click at [1244, 37] on icon at bounding box center [1326, 38] width 17 height 17
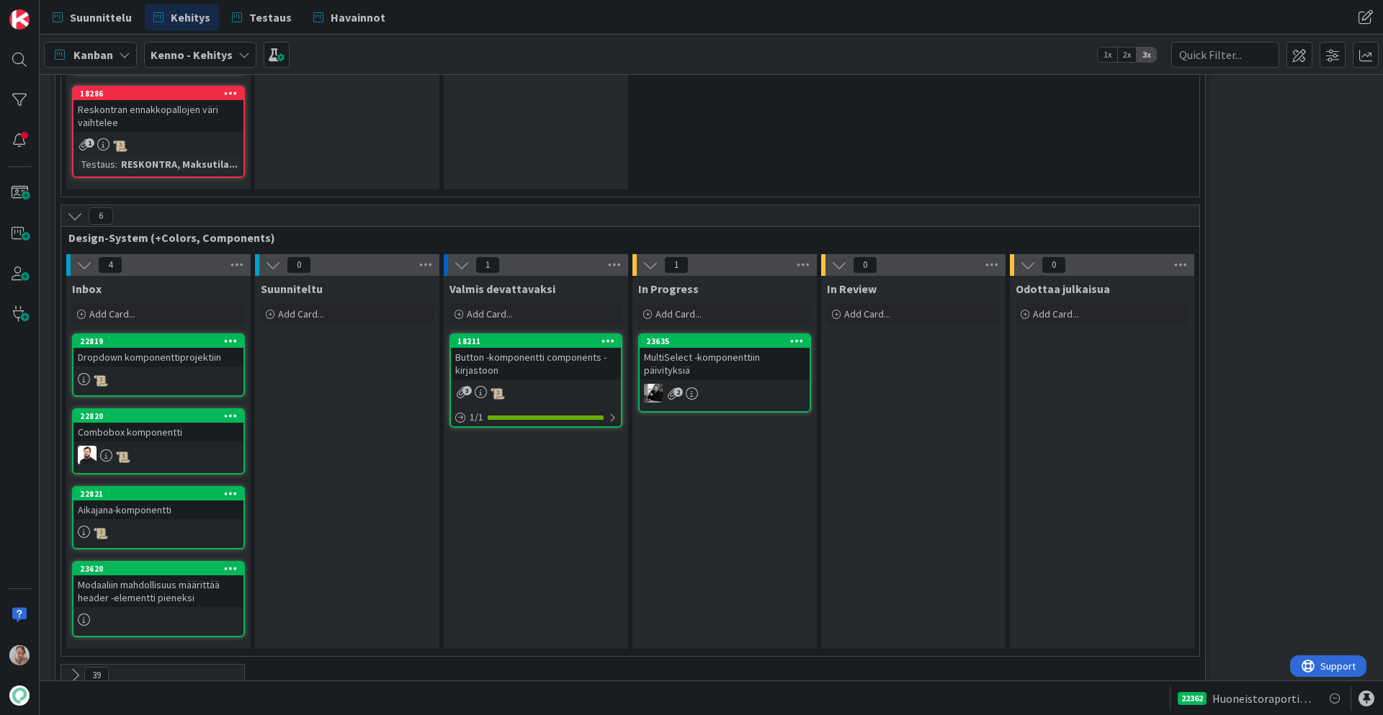
scroll to position [5112, 24]
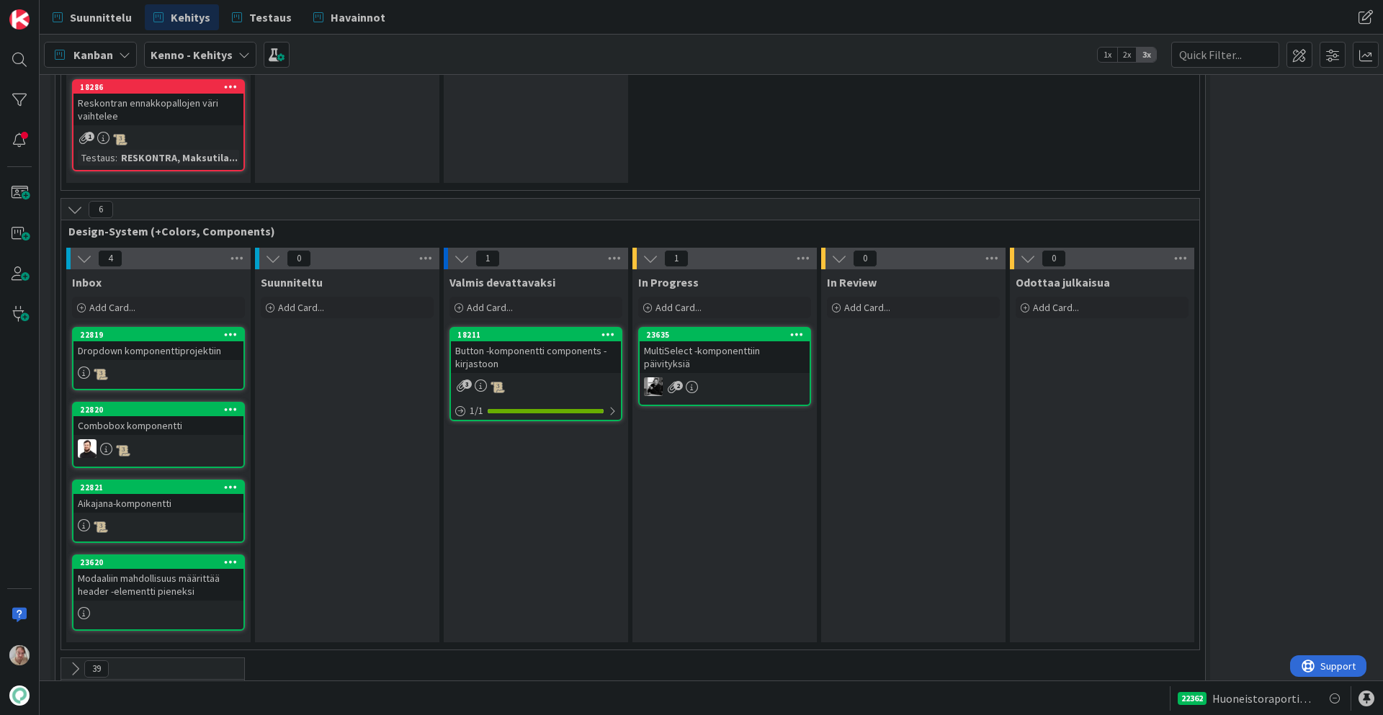
click at [712, 344] on div "MultiSelect -komponenttiin päivityksiä" at bounding box center [724, 357] width 170 height 32
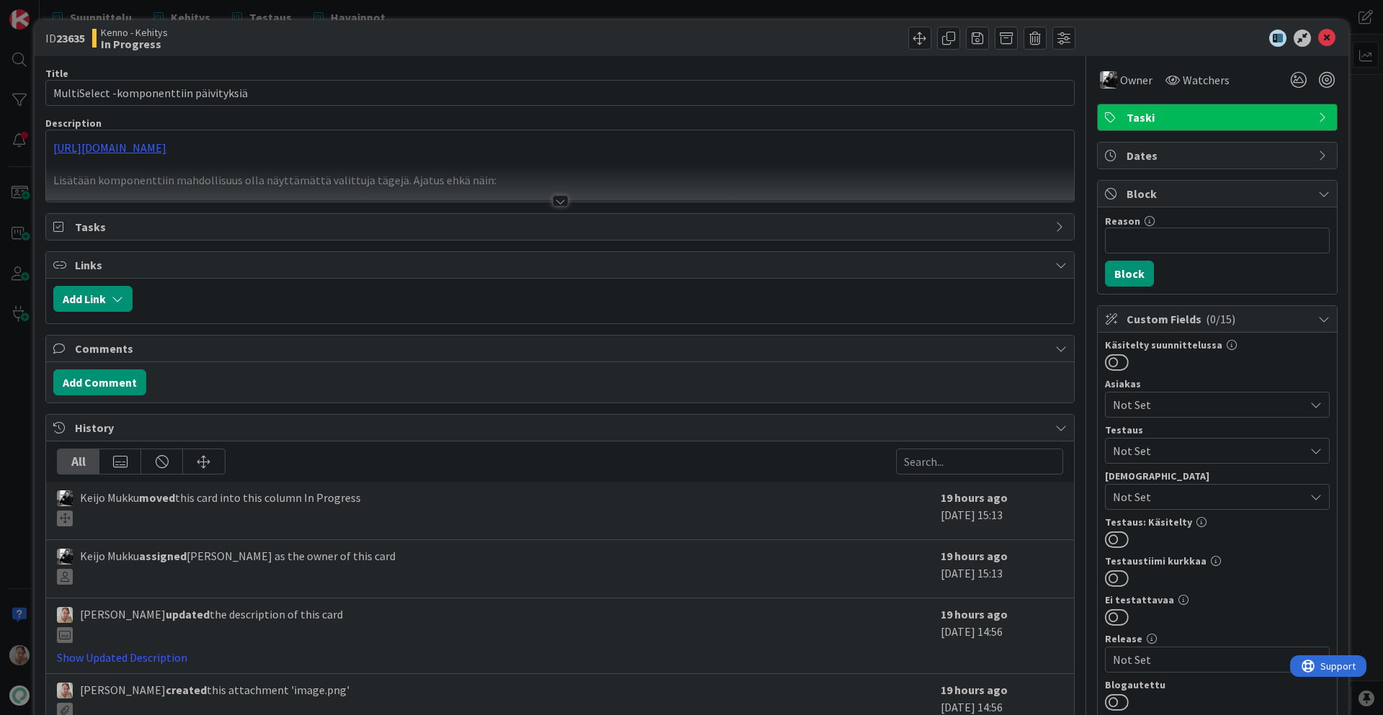
click at [533, 176] on div at bounding box center [560, 183] width 1028 height 37
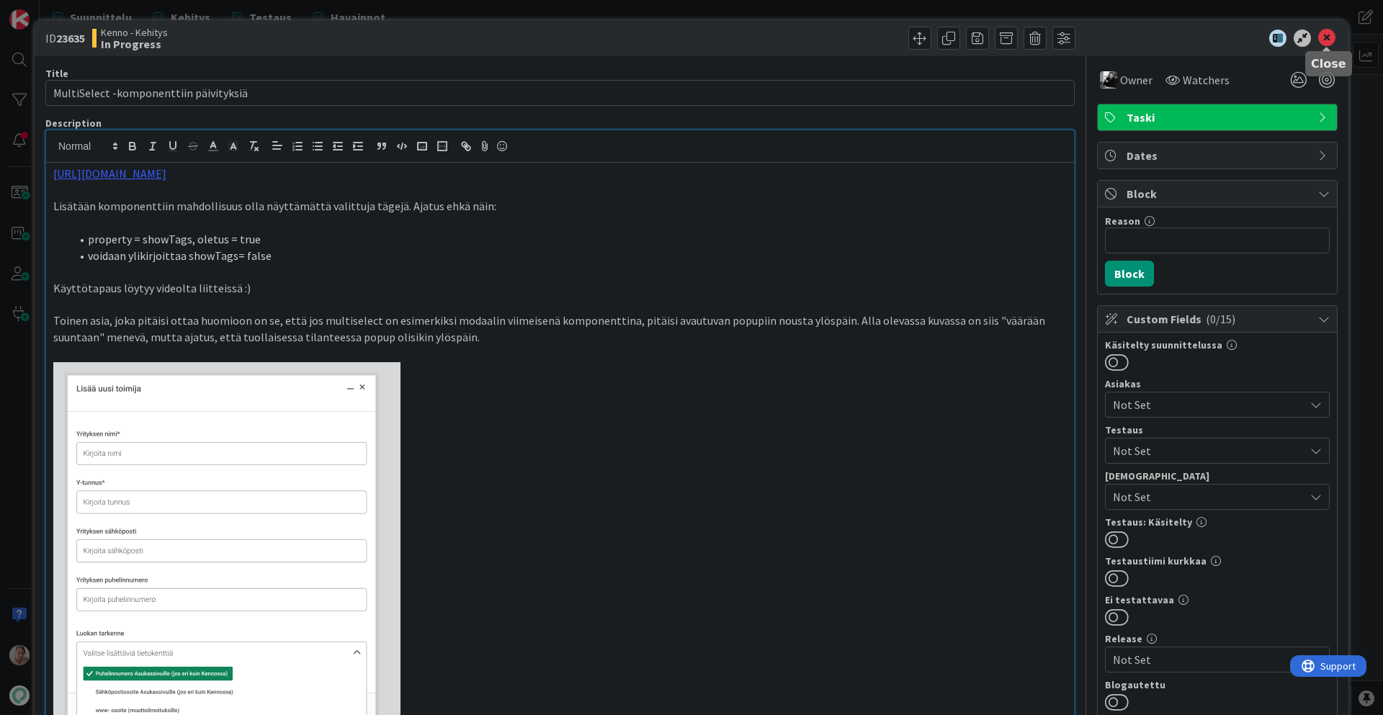
click at [1244, 37] on icon at bounding box center [1326, 38] width 17 height 17
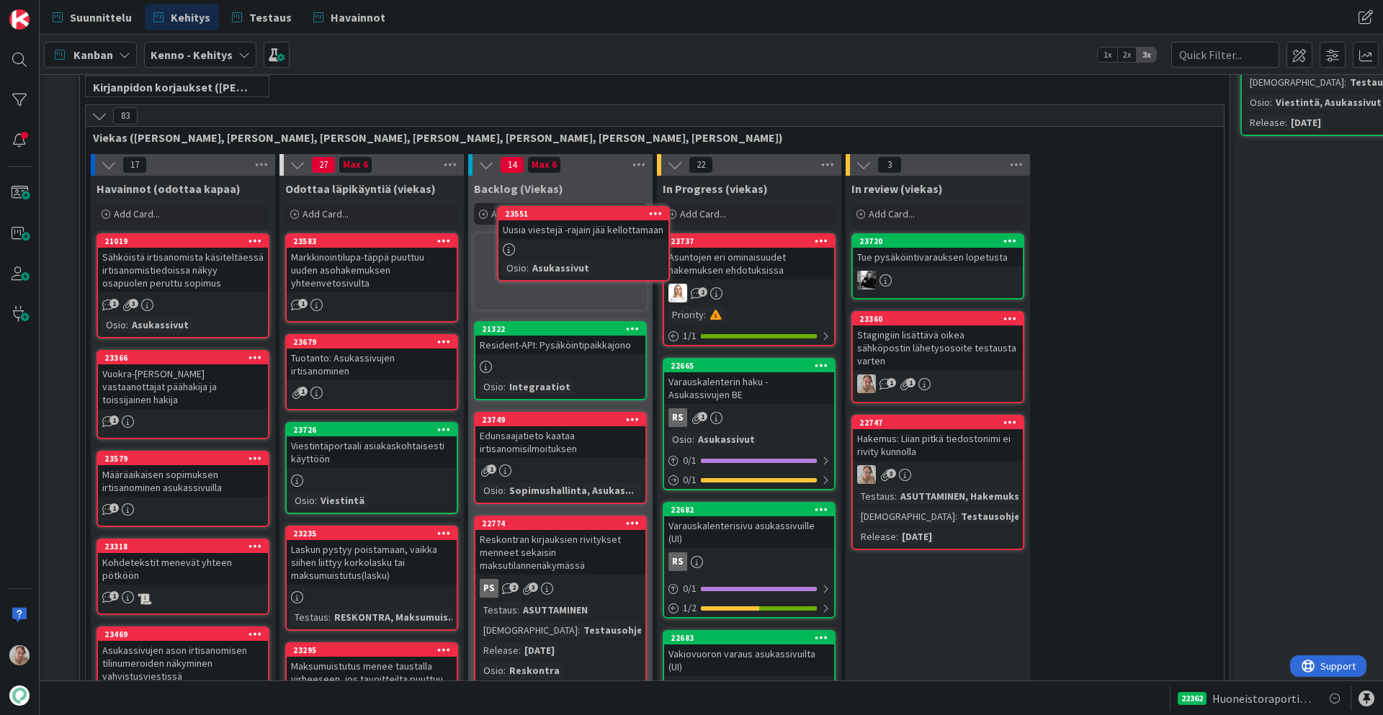
scroll to position [321, 0]
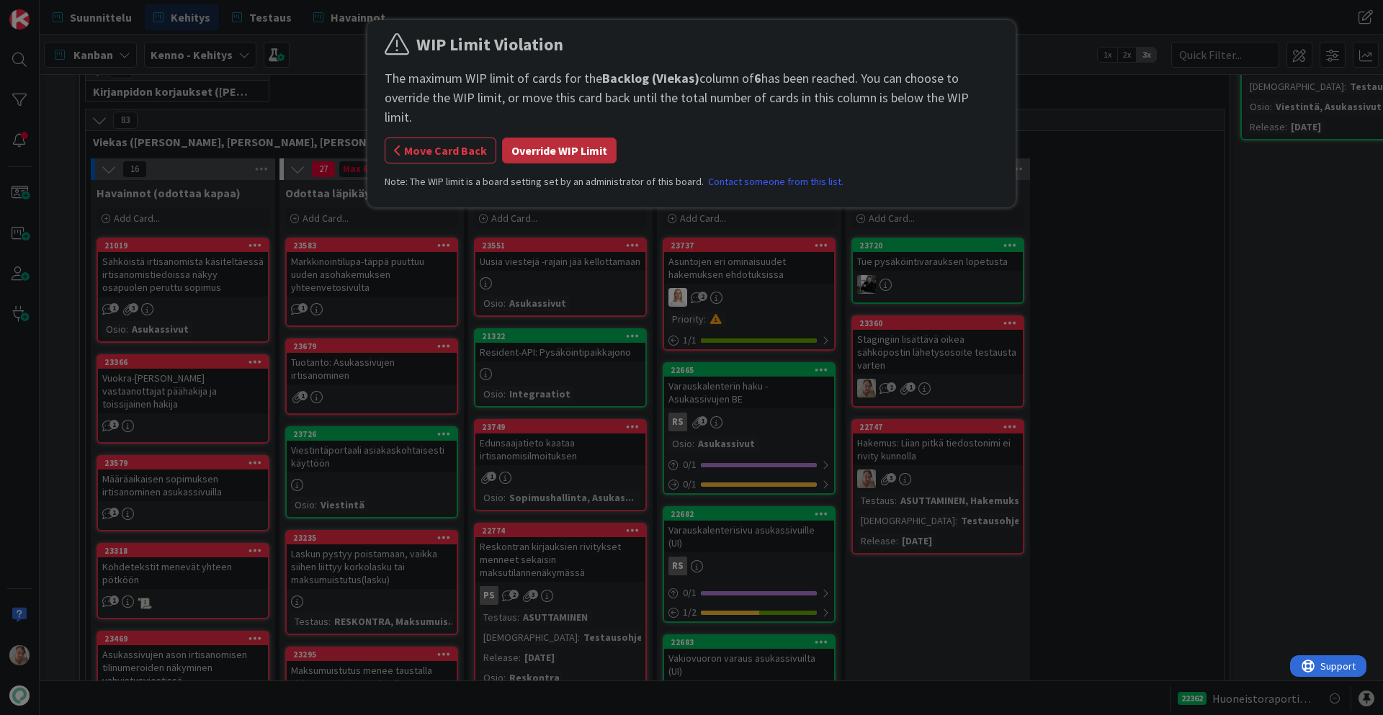
click at [571, 140] on button "Override WIP Limit" at bounding box center [559, 151] width 114 height 26
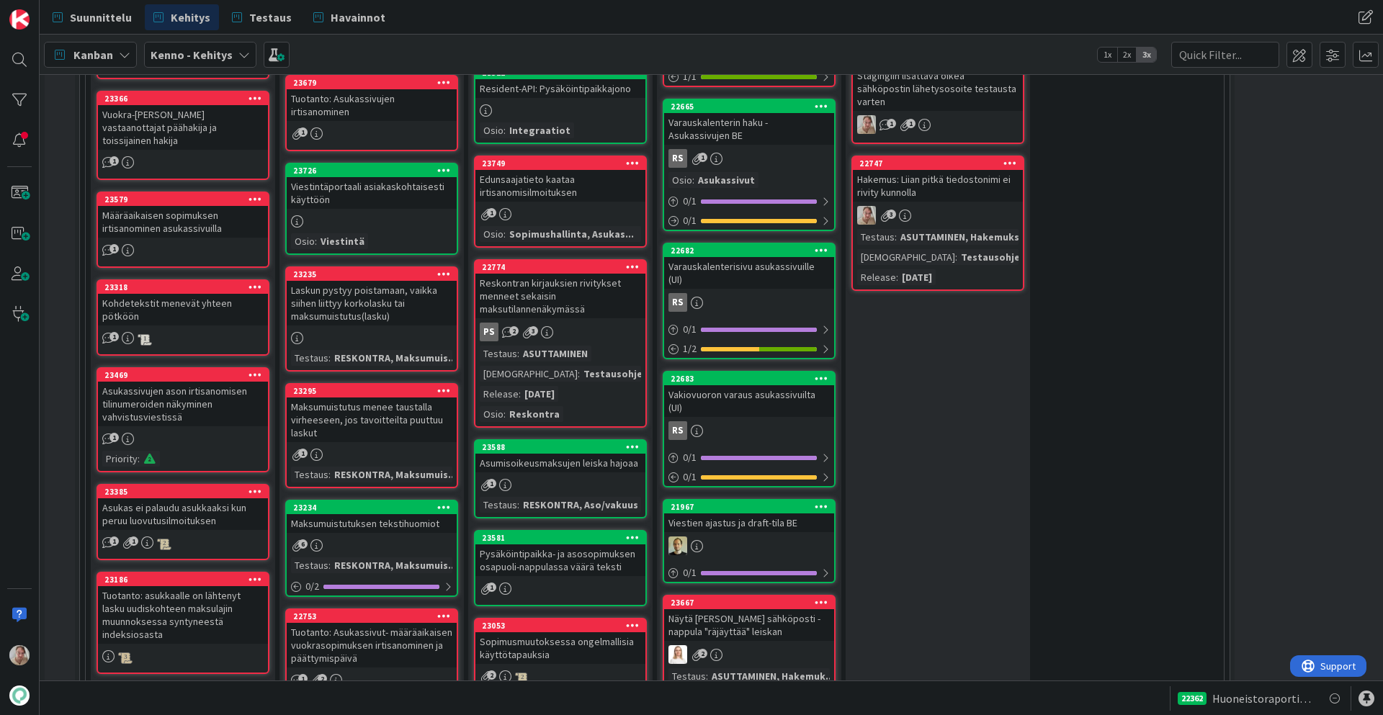
scroll to position [568, 0]
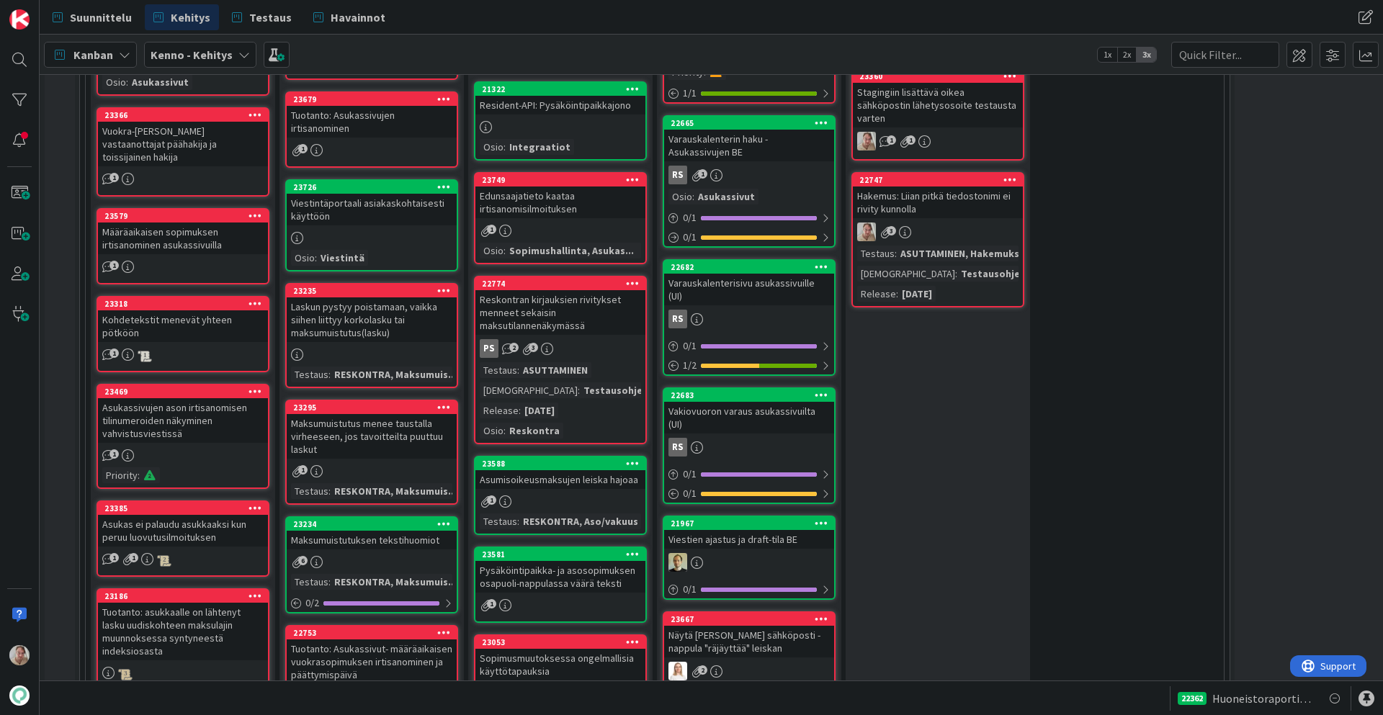
click at [393, 212] on div "Viestintäportaali asiakaskohtaisesti käyttöön" at bounding box center [372, 210] width 170 height 32
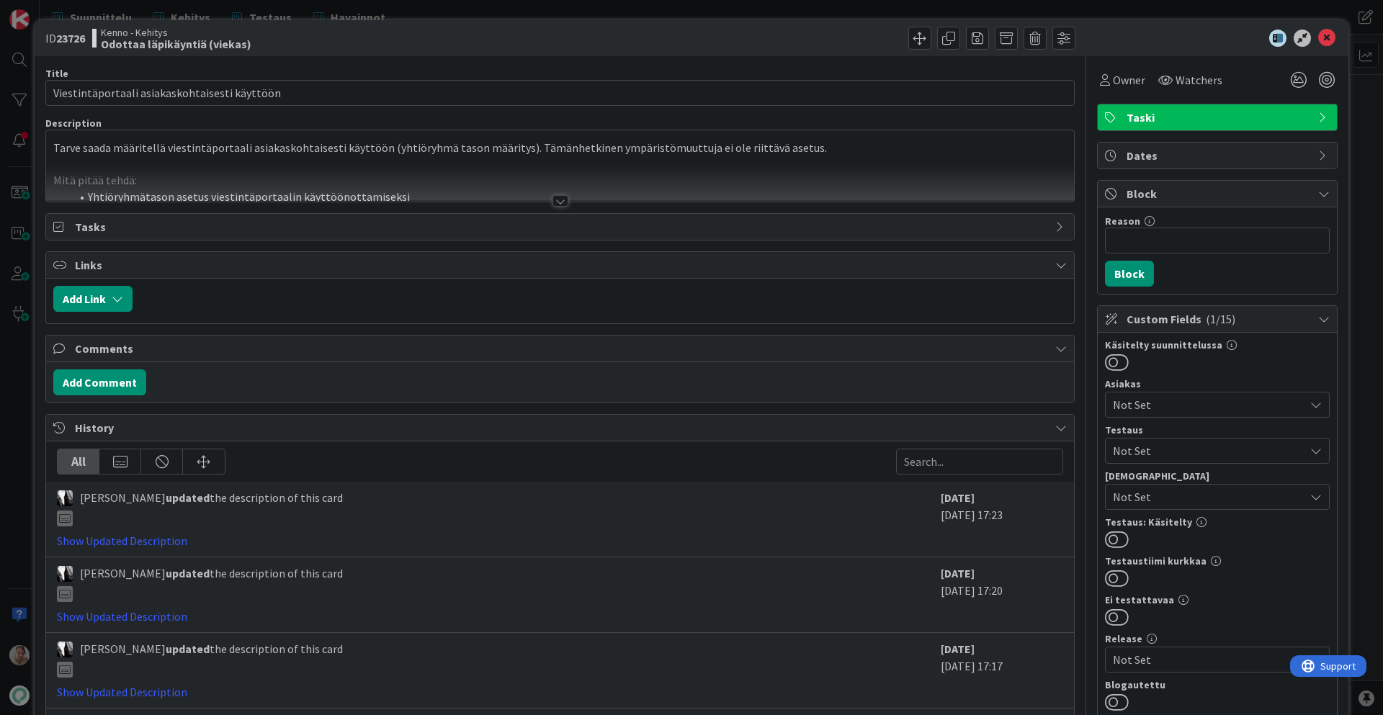
click at [420, 161] on p at bounding box center [559, 164] width 1013 height 17
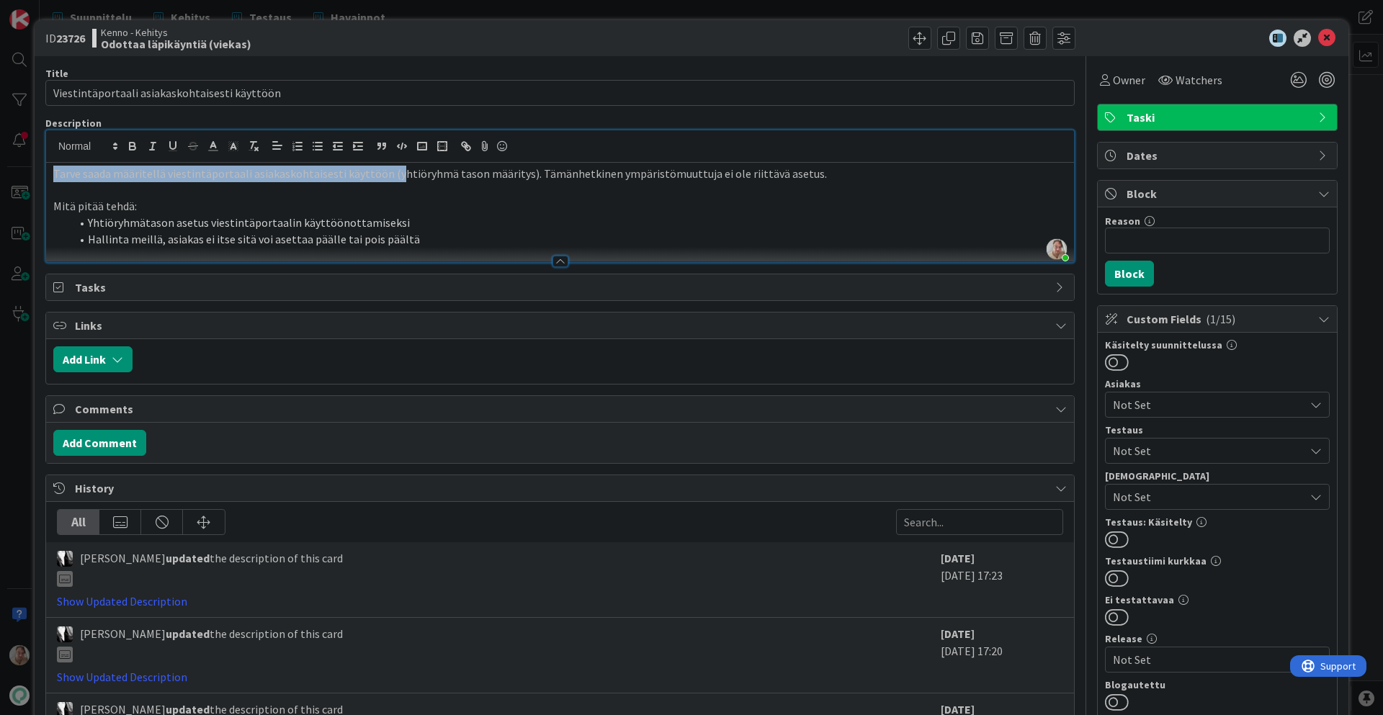
drag, startPoint x: 390, startPoint y: 177, endPoint x: 545, endPoint y: 163, distance: 156.1
click at [545, 164] on div "Tarve saada määritellä viestintäportaali asiakaskohtaisesti käyttöön (yhtiöryhm…" at bounding box center [560, 212] width 1028 height 99
click at [520, 210] on p "Mitä pitää tehdä:" at bounding box center [559, 206] width 1013 height 17
click at [1244, 38] on icon at bounding box center [1326, 38] width 17 height 17
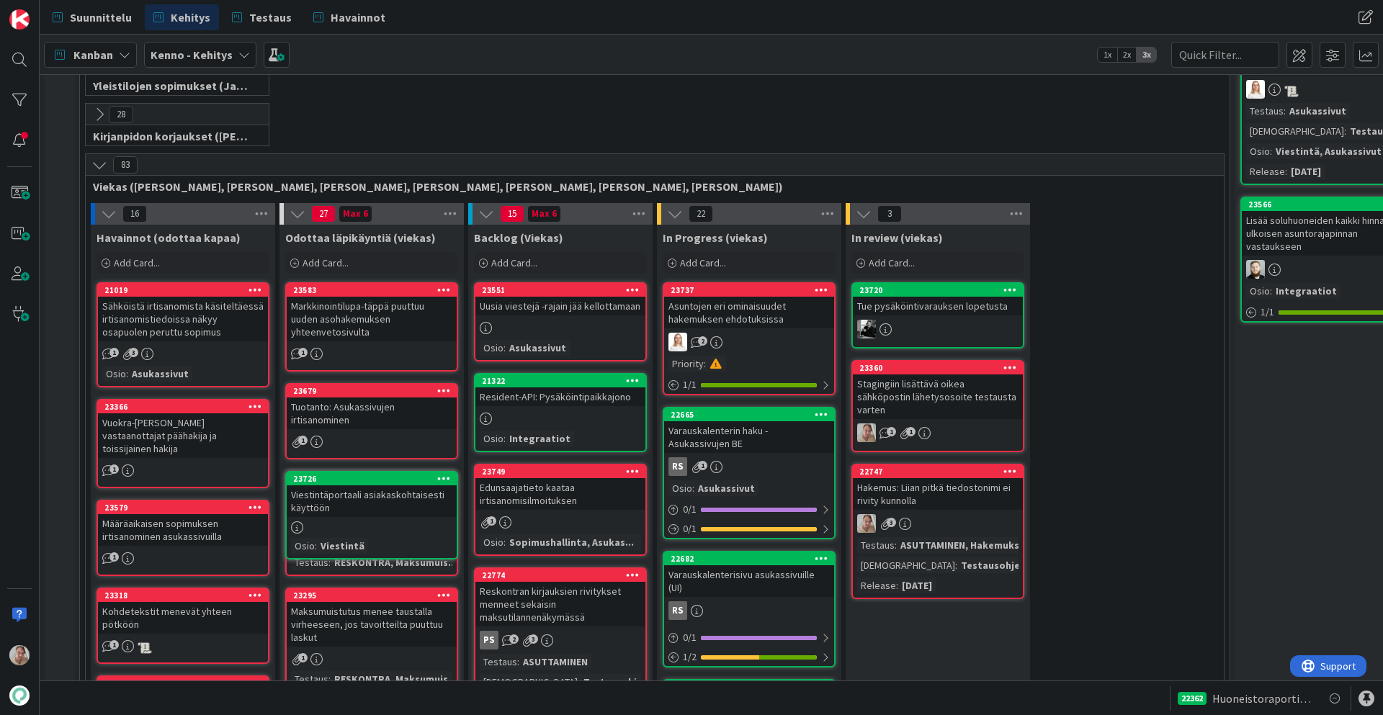
scroll to position [279, 0]
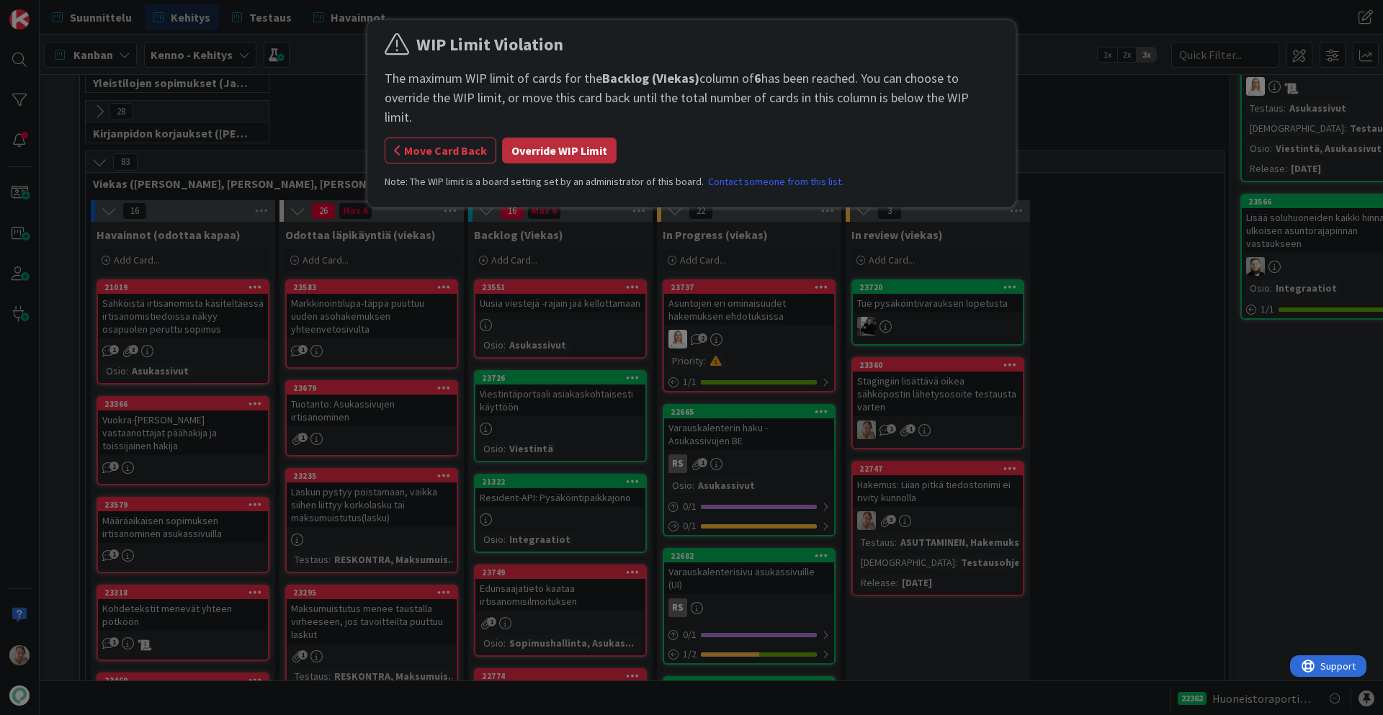
click at [554, 138] on button "Override WIP Limit" at bounding box center [559, 151] width 114 height 26
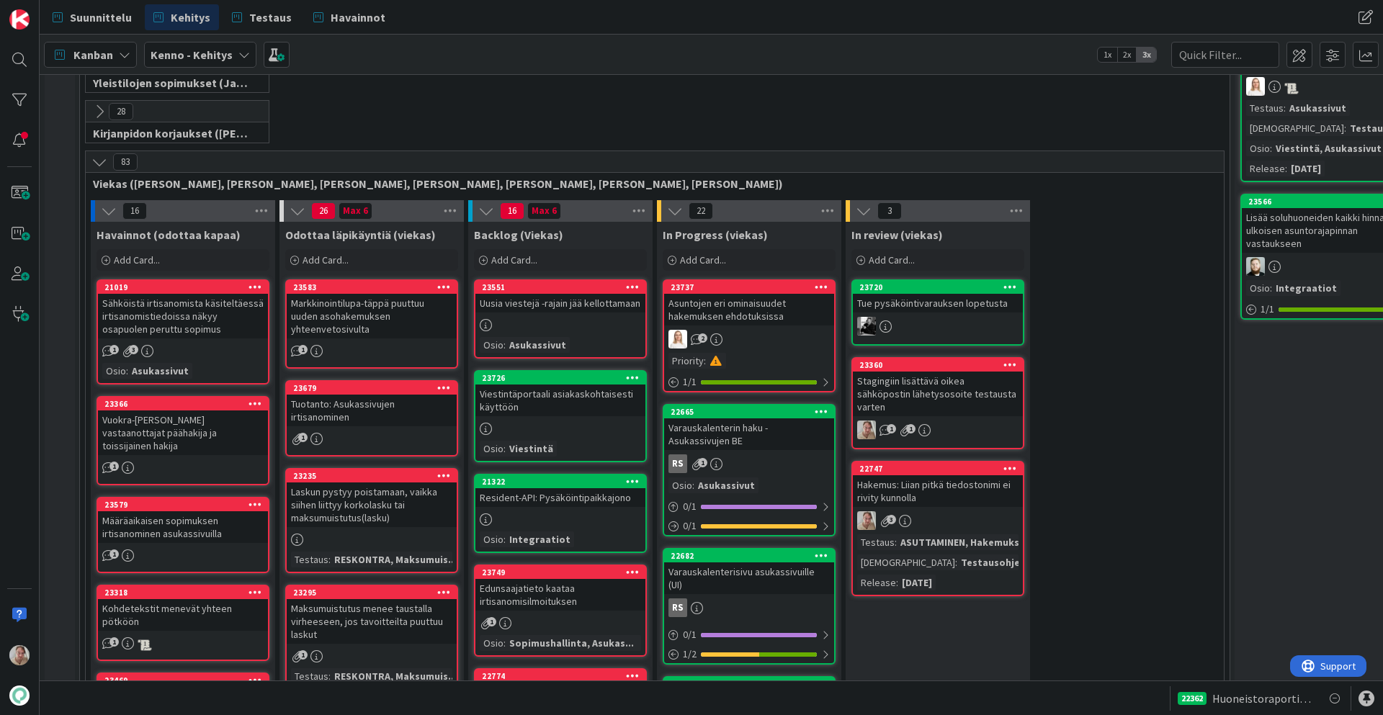
click at [614, 305] on div "Uusia viestejä -rajain jää kellottamaan" at bounding box center [560, 303] width 170 height 19
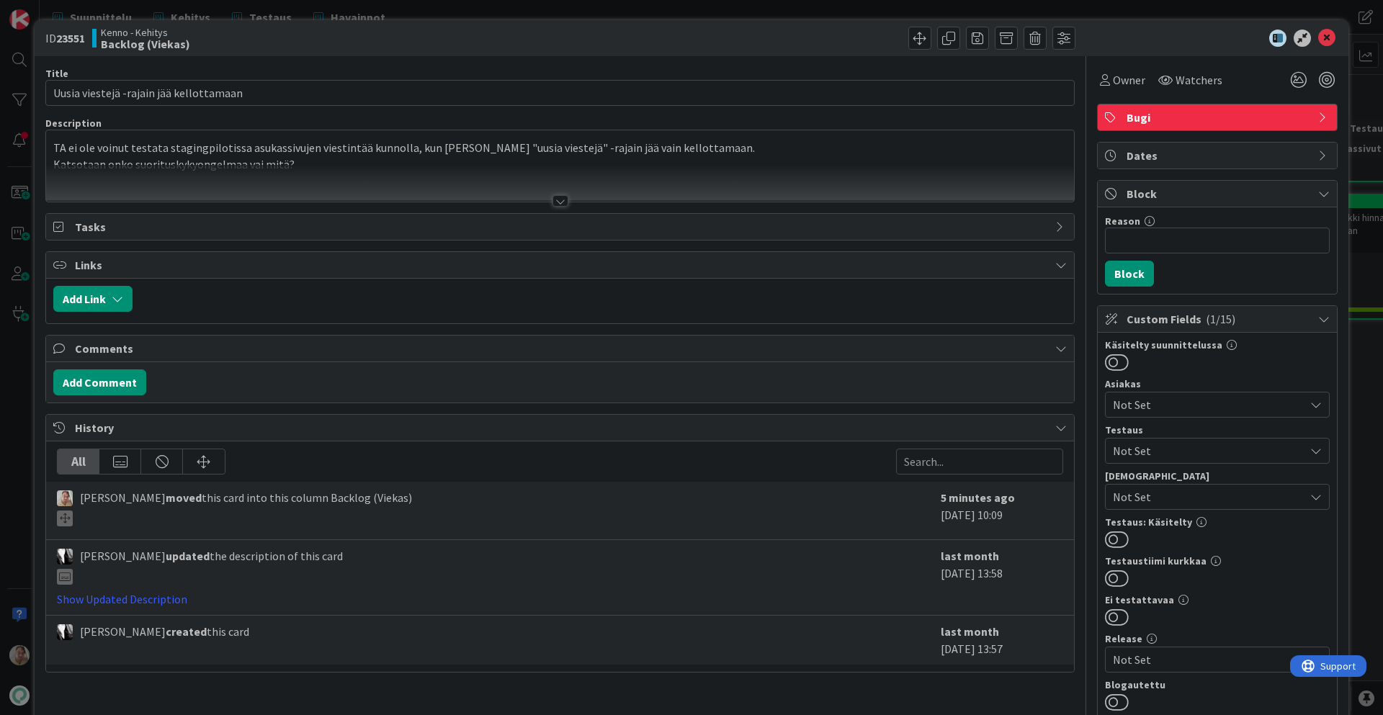
click at [485, 168] on div at bounding box center [560, 183] width 1028 height 37
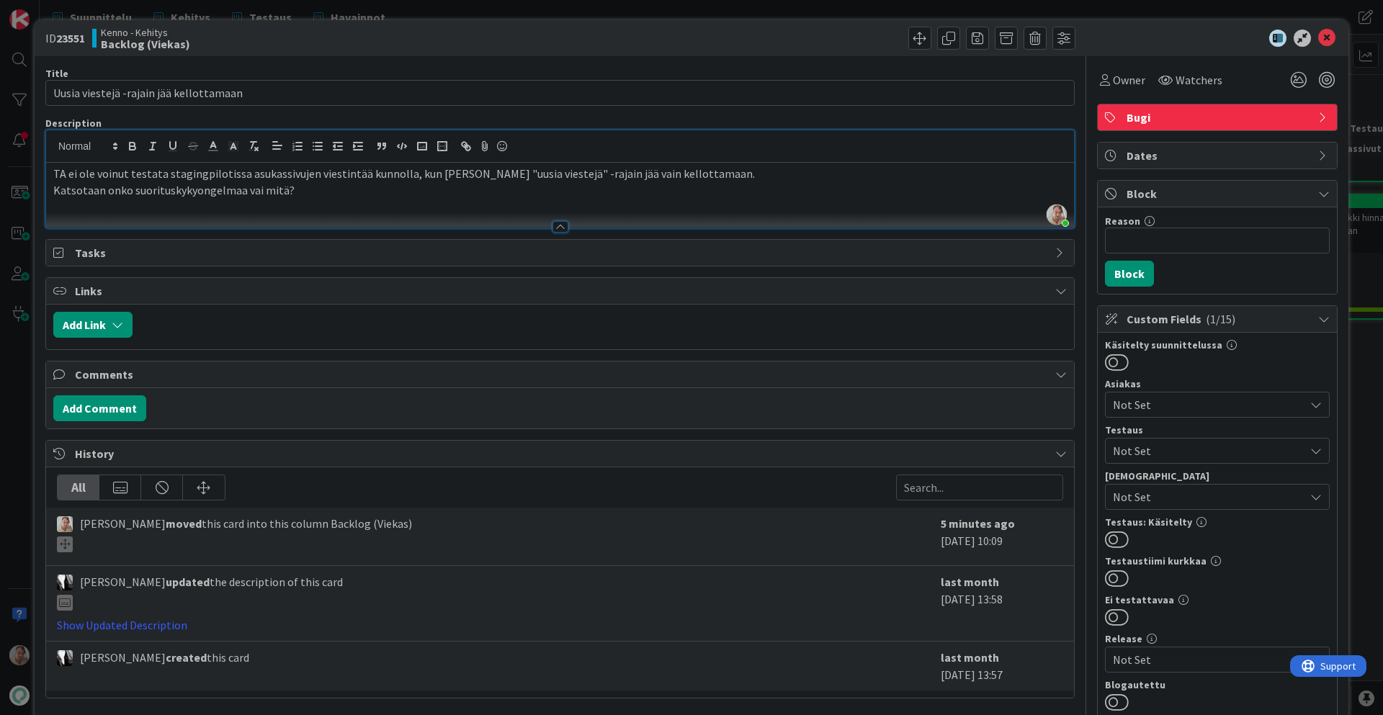
click at [377, 189] on p "Katsotaan onko suorituskykyongelmaa vai mitä?" at bounding box center [559, 190] width 1013 height 17
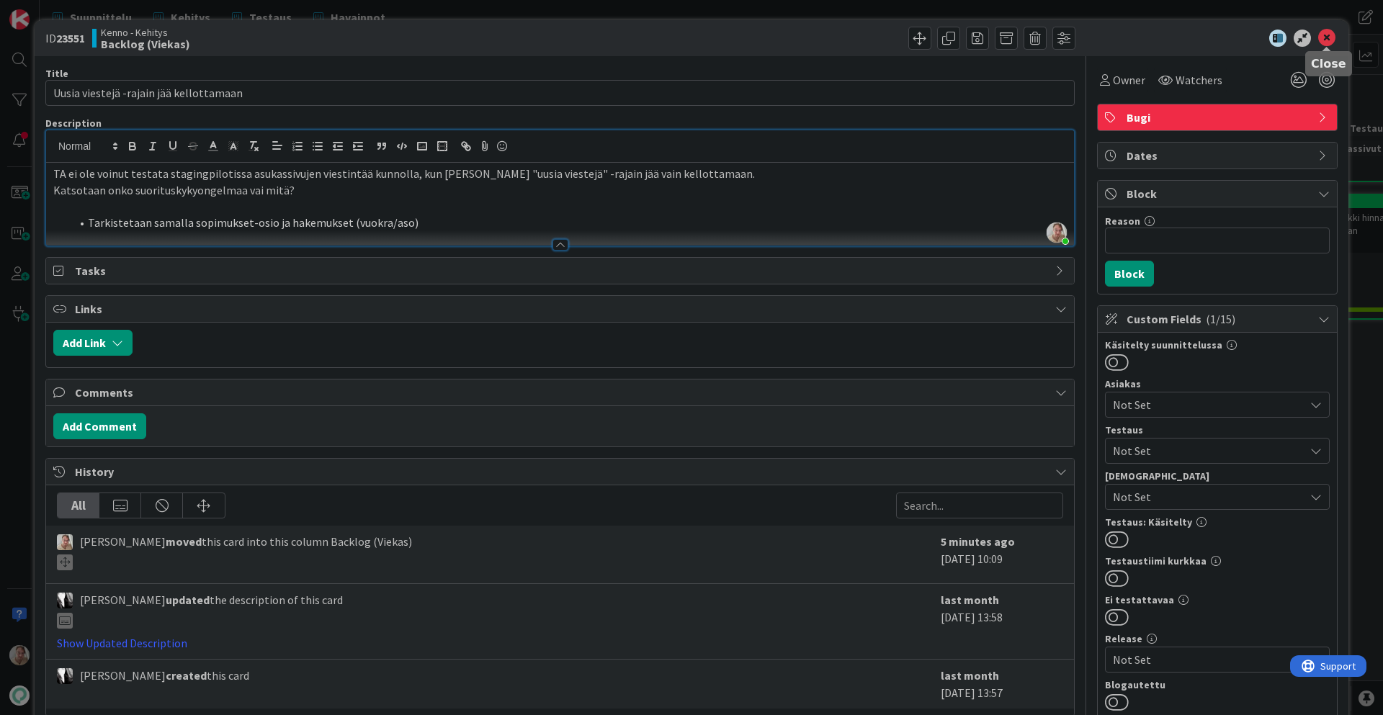
click at [1244, 37] on icon at bounding box center [1326, 38] width 17 height 17
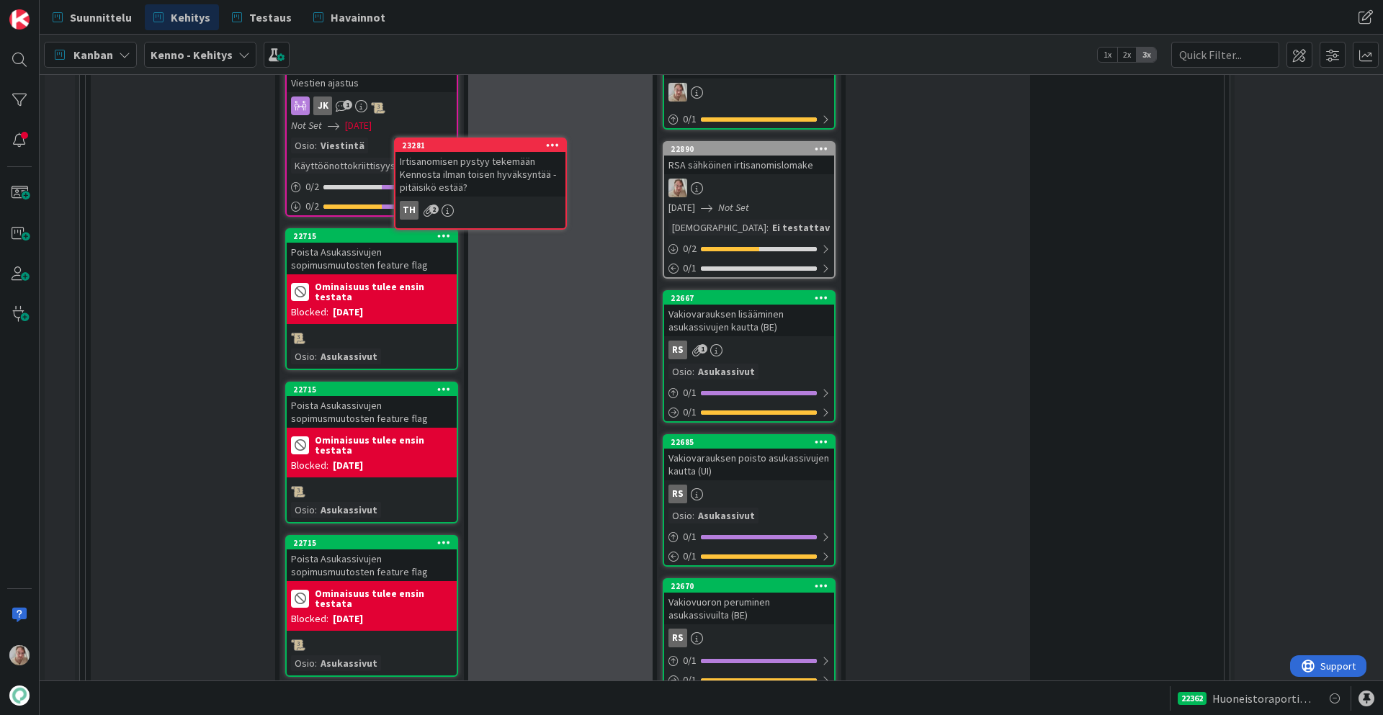
scroll to position [2583, 0]
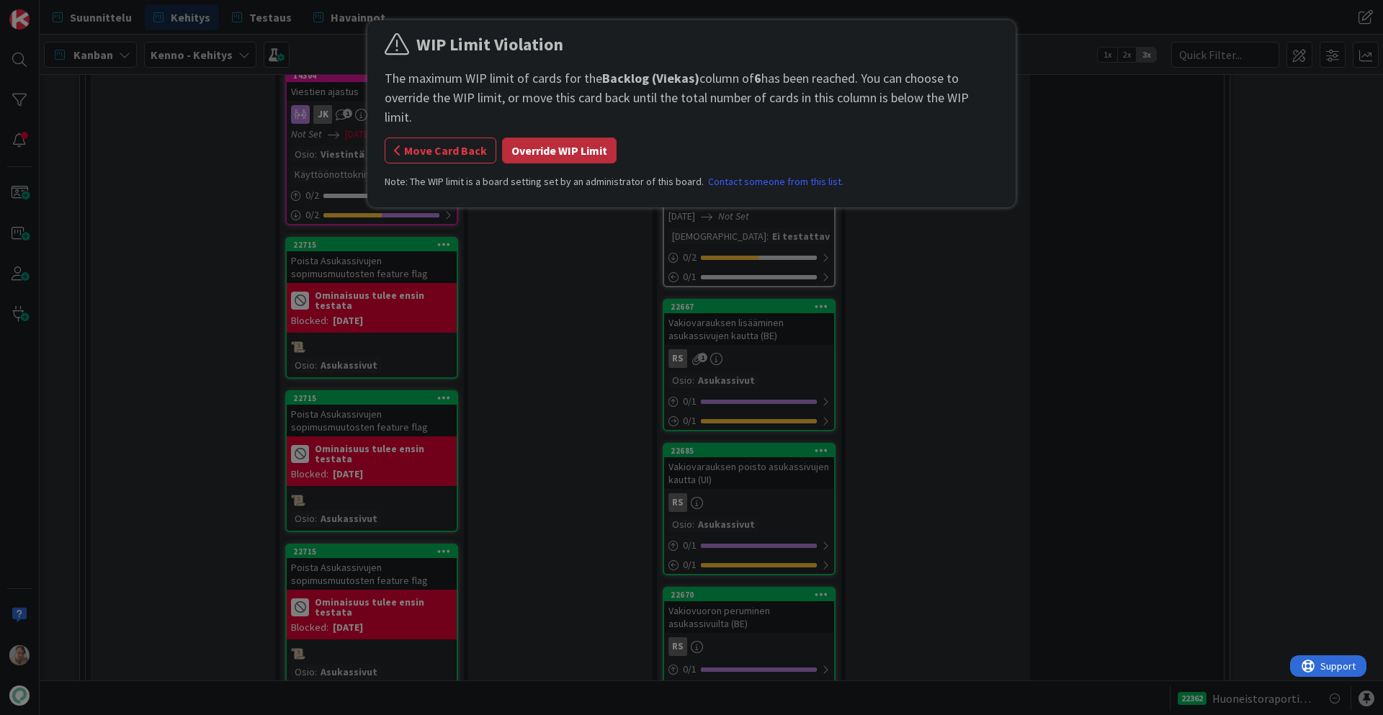
click at [570, 141] on button "Override WIP Limit" at bounding box center [559, 151] width 114 height 26
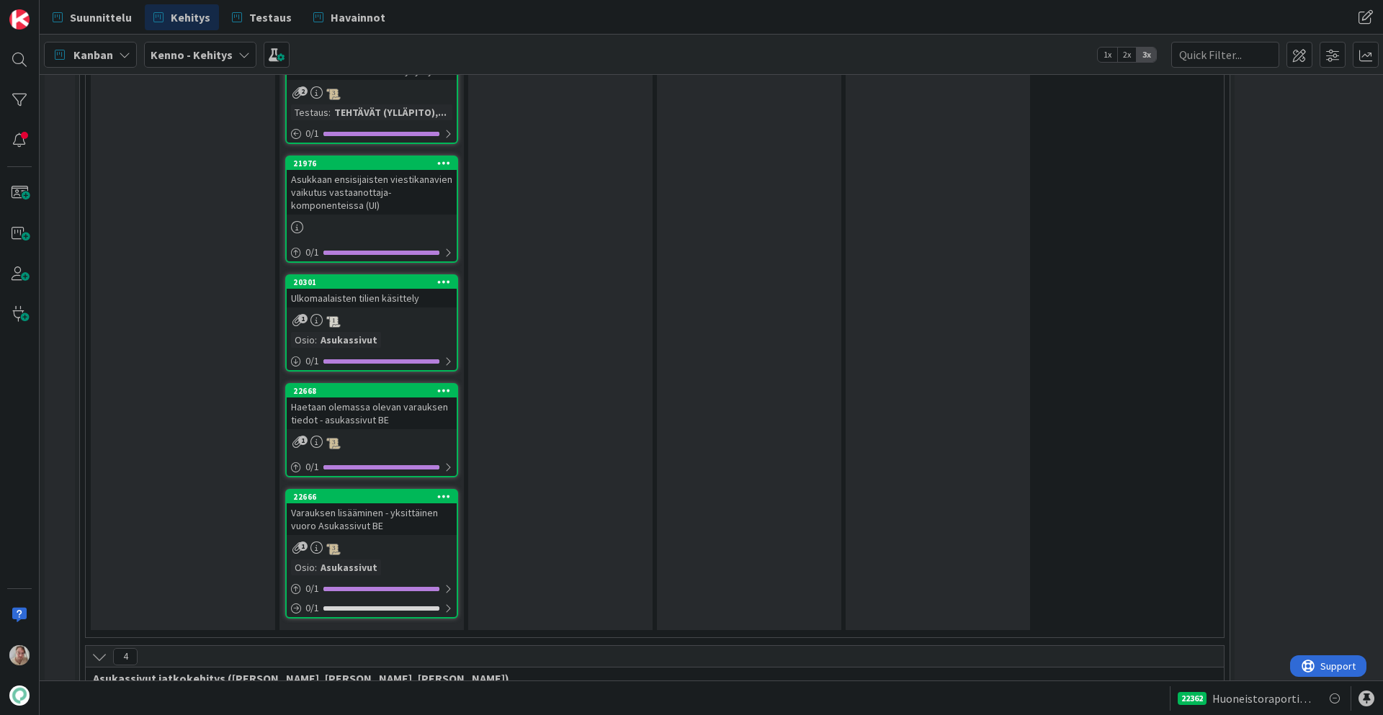
scroll to position [5232, 0]
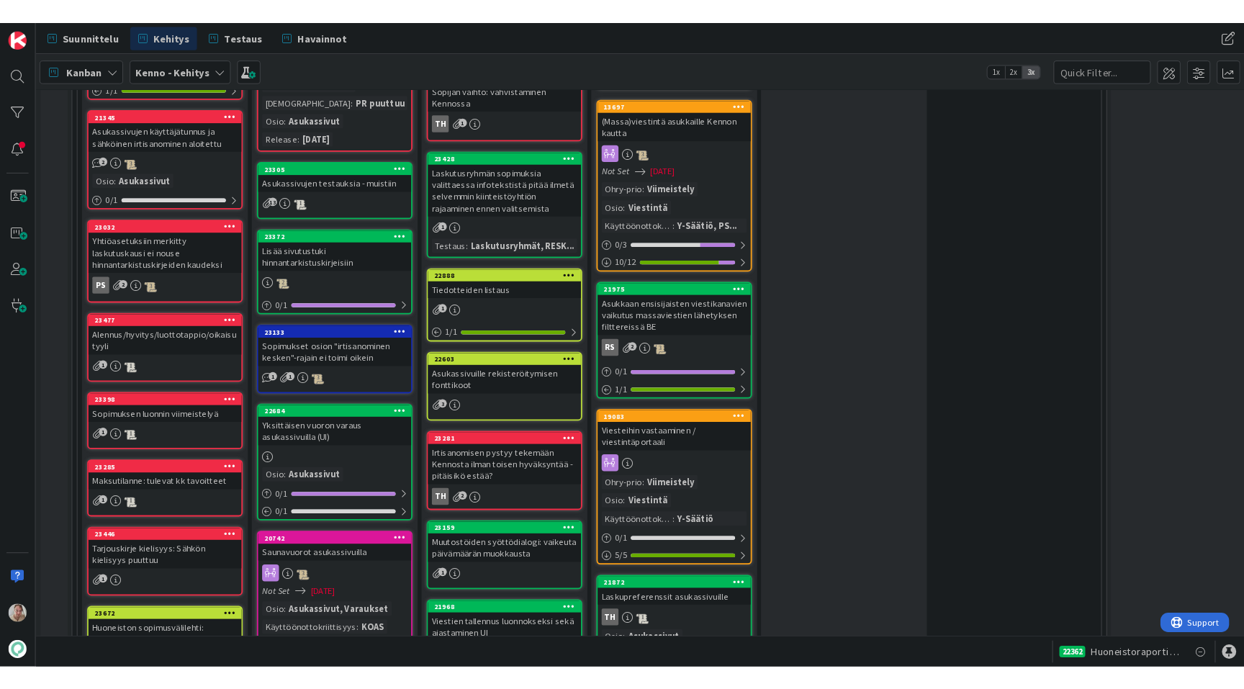
scroll to position [1447, 0]
